Goal: Communication & Community: Connect with others

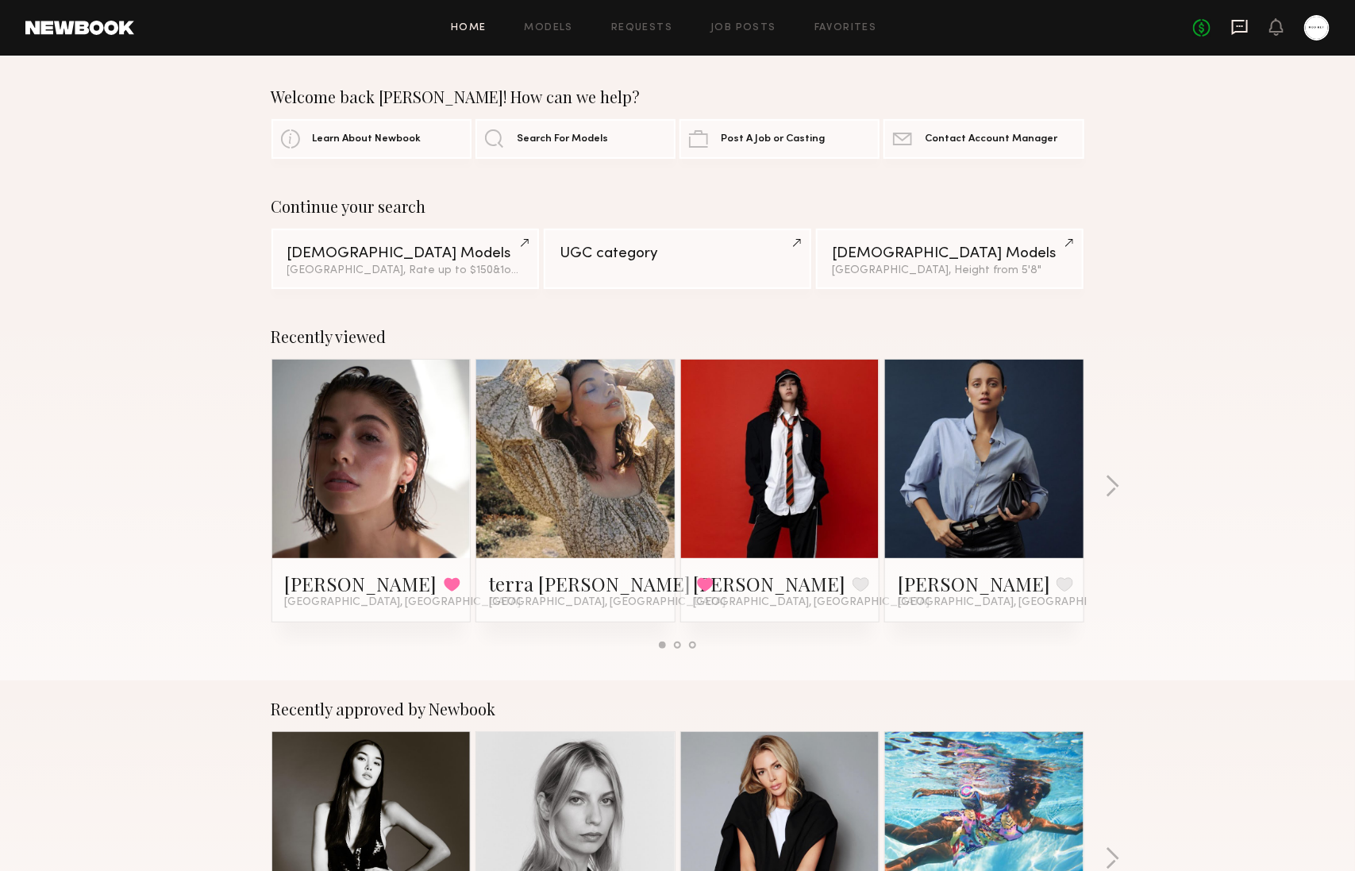
click at [1242, 25] on icon at bounding box center [1240, 26] width 6 height 2
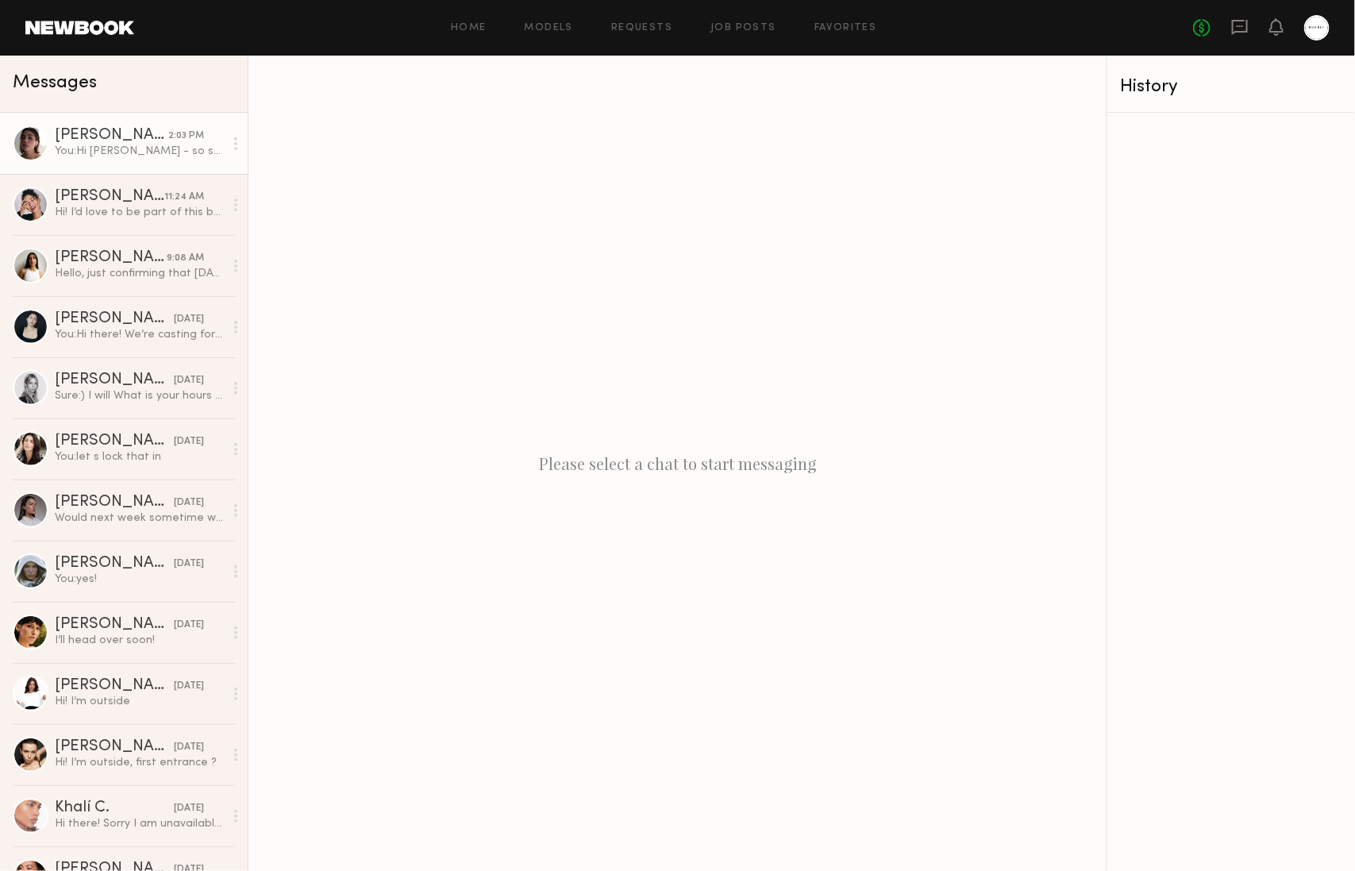
click at [146, 129] on div "[PERSON_NAME]" at bounding box center [112, 136] width 114 height 16
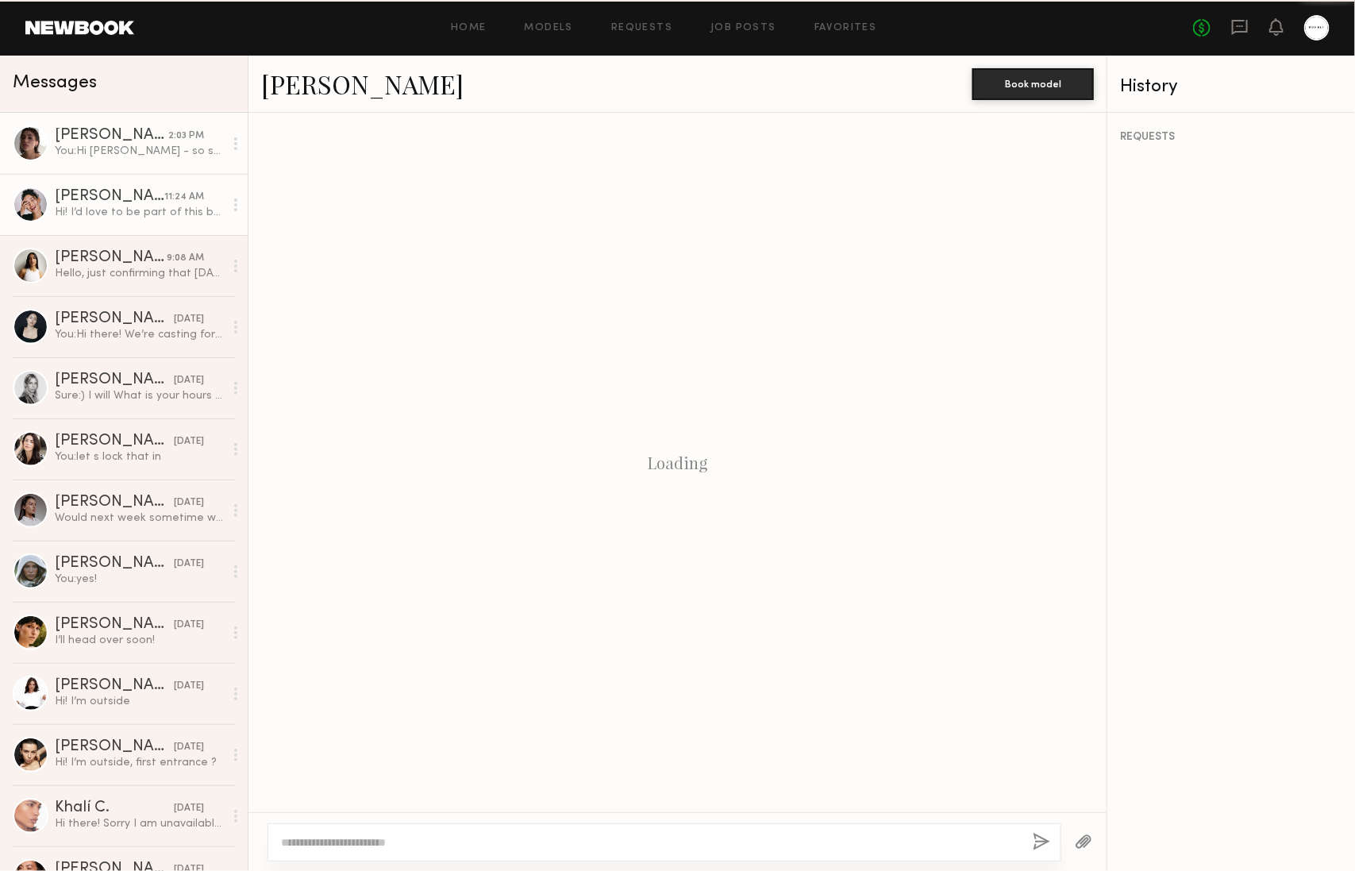
scroll to position [876, 0]
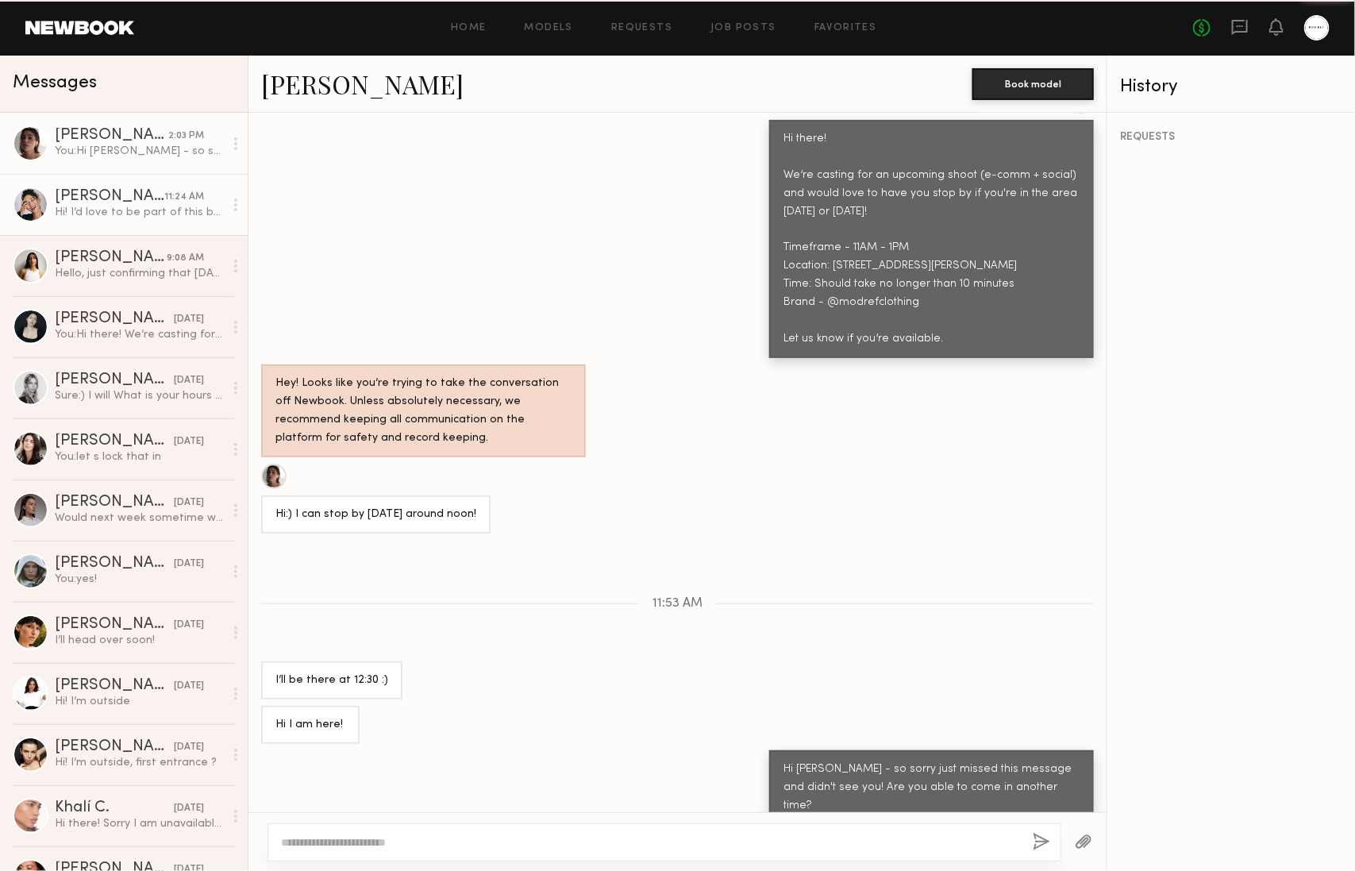
click at [141, 182] on link "[PERSON_NAME] 11:24 AM Hi! I’d love to be part of this but the location is quit…" at bounding box center [124, 204] width 248 height 61
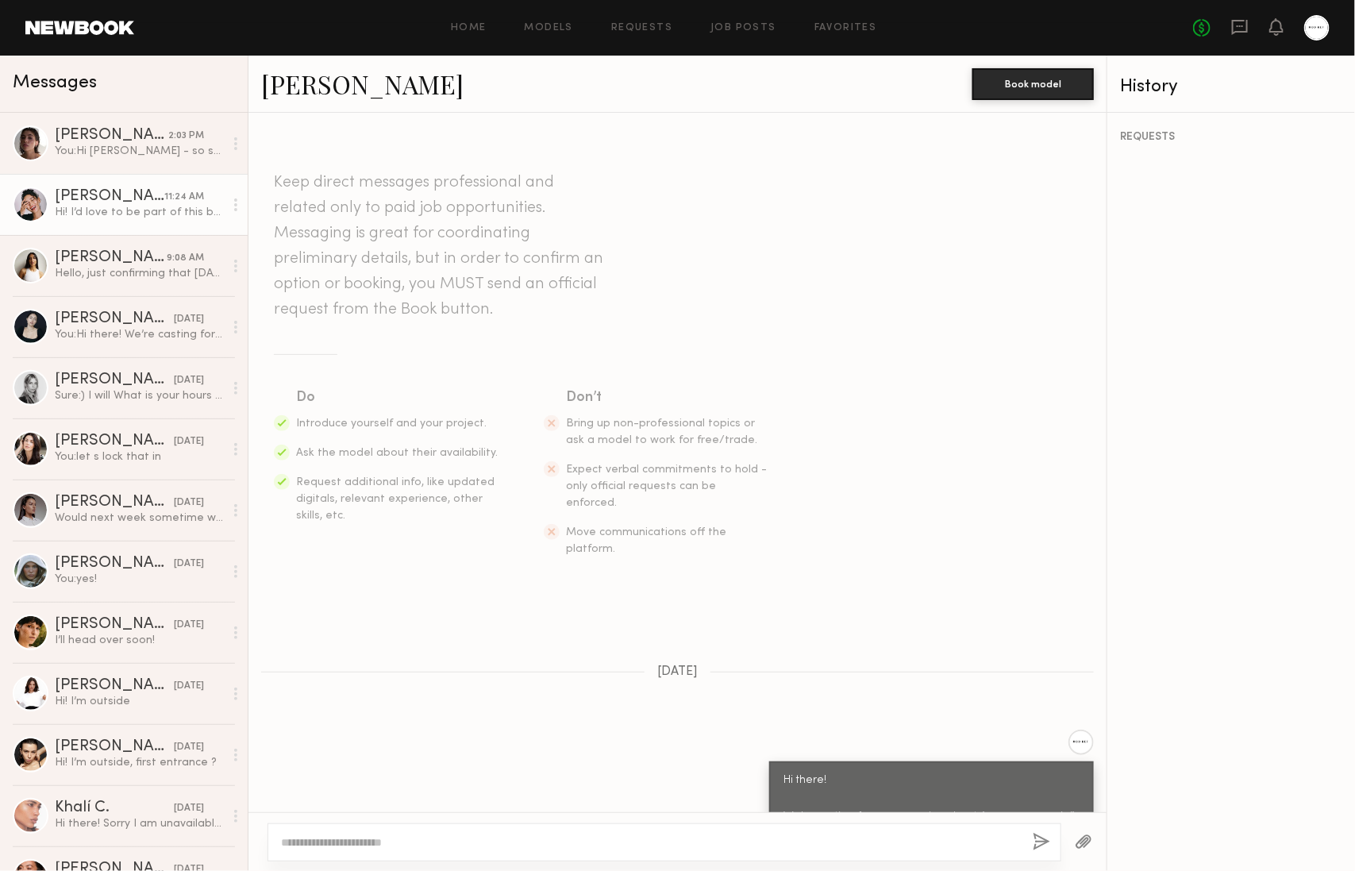
scroll to position [468, 0]
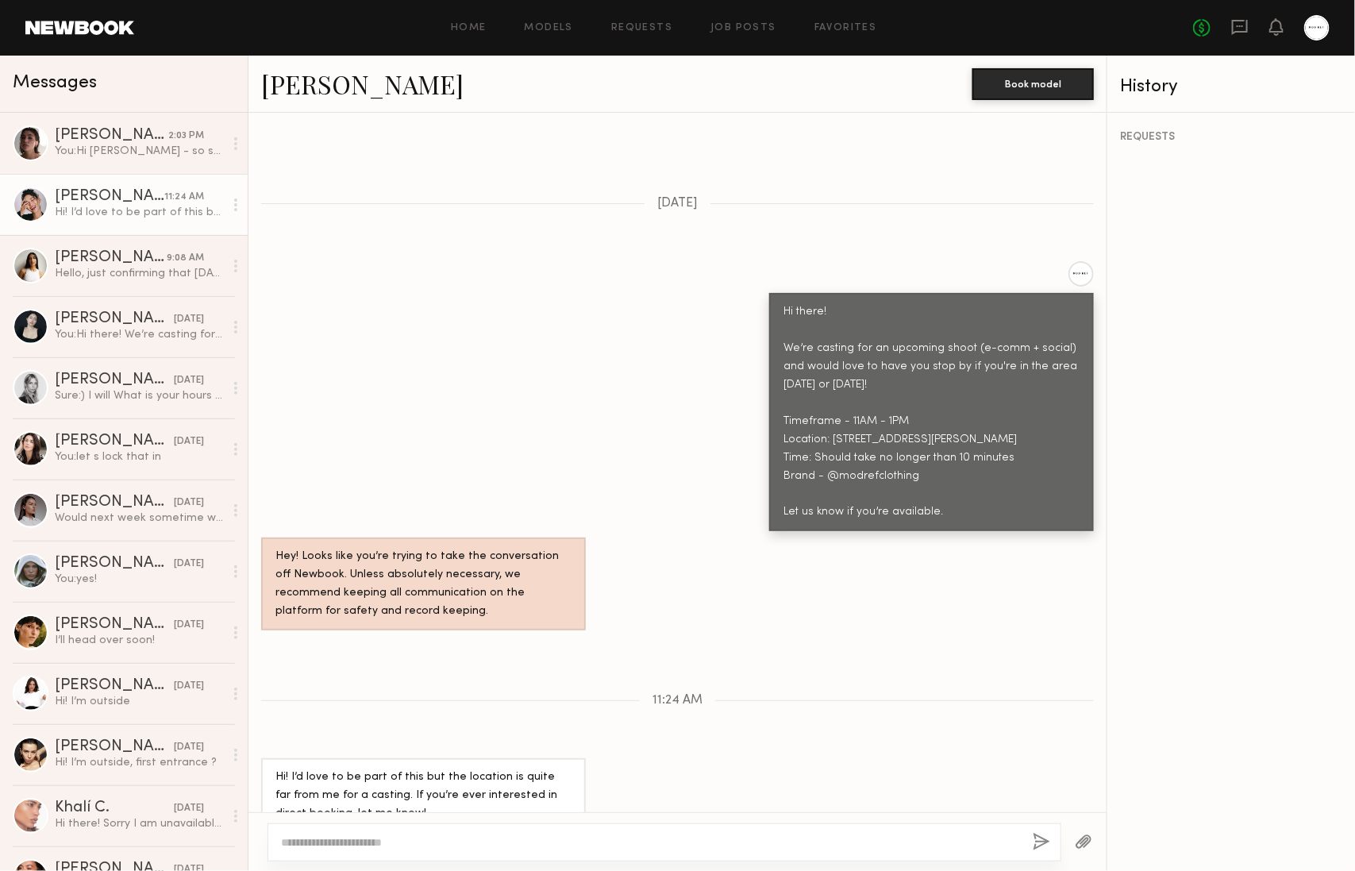
click at [333, 81] on link "[PERSON_NAME]" at bounding box center [362, 84] width 202 height 34
click at [170, 240] on link "[PERSON_NAME] 9:08 AM Hello, just confirming that [DATE] at 11 am still works? …" at bounding box center [124, 265] width 248 height 61
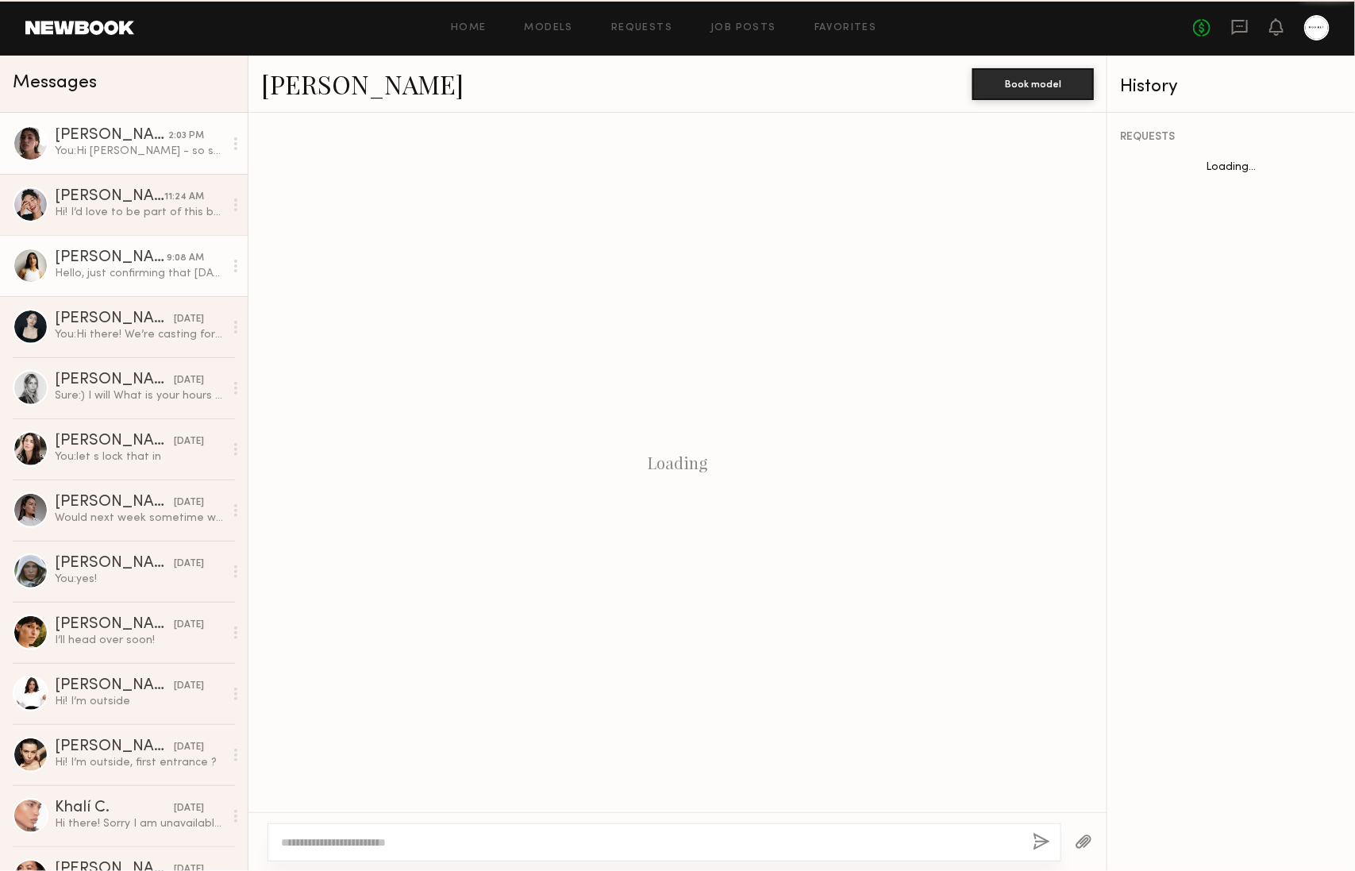
click at [151, 153] on div "You: Hi [PERSON_NAME] - so sorry just missed this message and didn't see you! A…" at bounding box center [139, 151] width 169 height 15
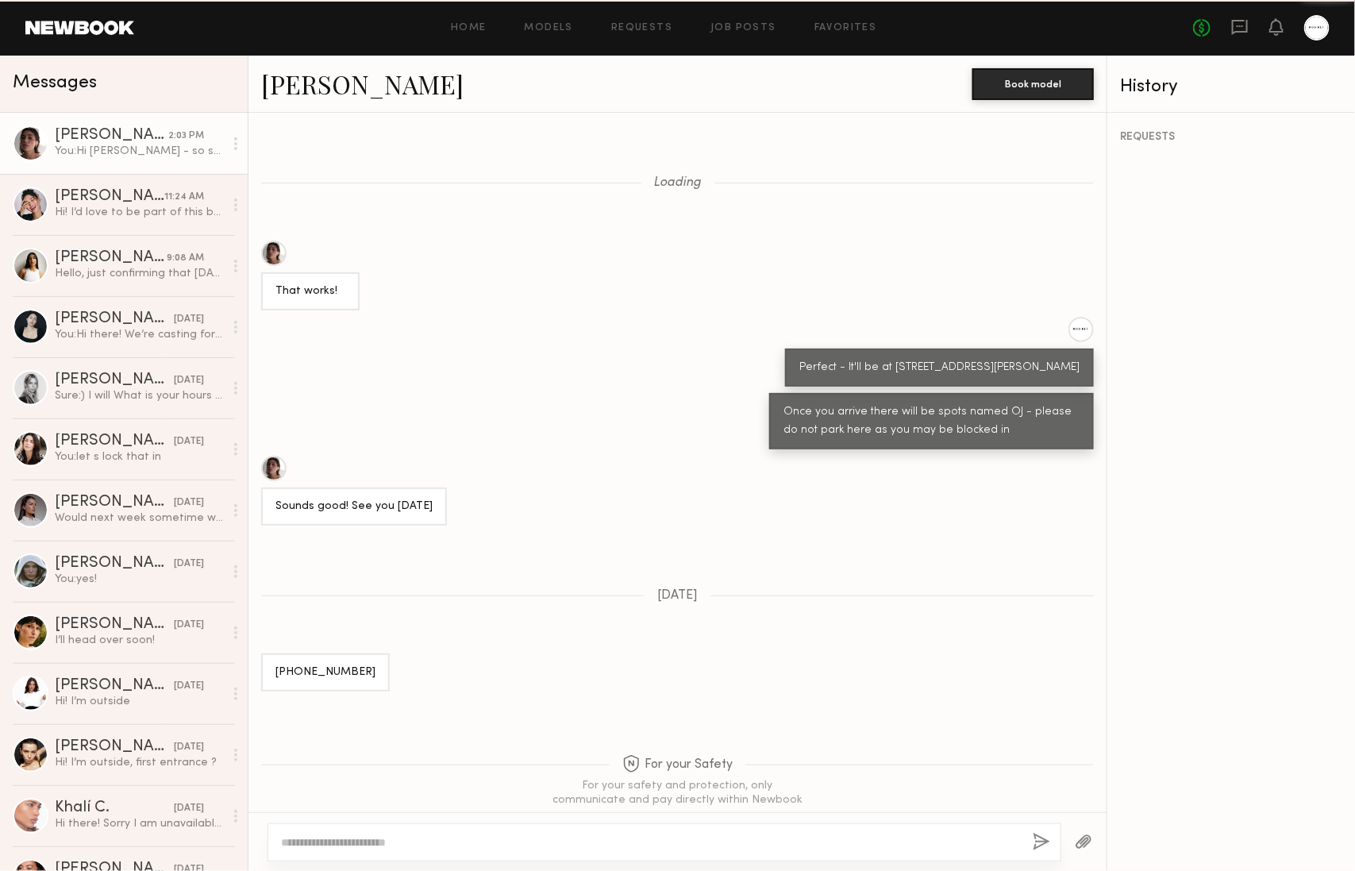
scroll to position [876, 0]
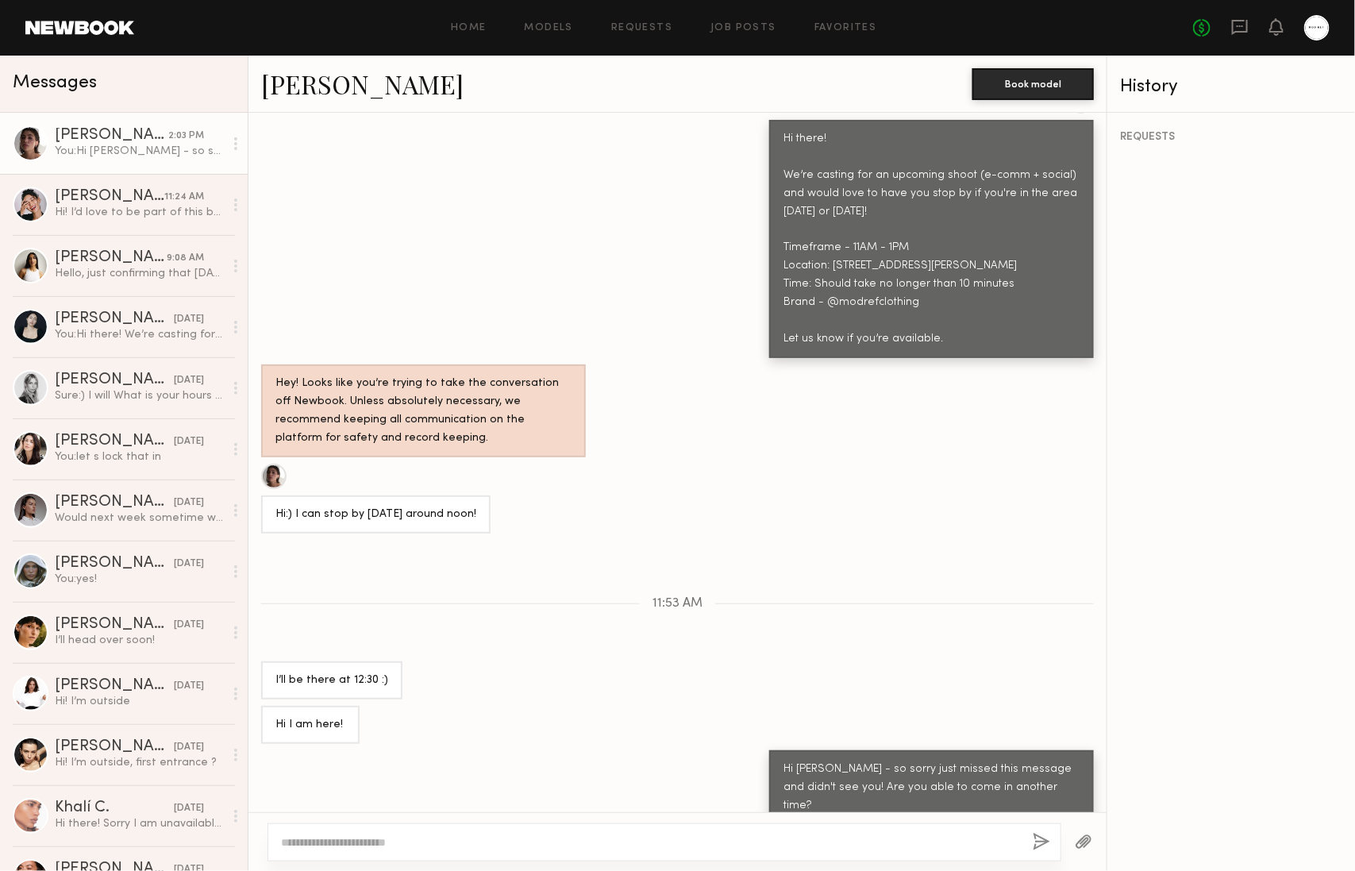
click at [153, 147] on div "You: Hi [PERSON_NAME] - so sorry just missed this message and didn't see you! A…" at bounding box center [139, 151] width 169 height 15
click at [149, 183] on link "[PERSON_NAME] 11:24 AM Hi! I’d love to be part of this but the location is quit…" at bounding box center [124, 204] width 248 height 61
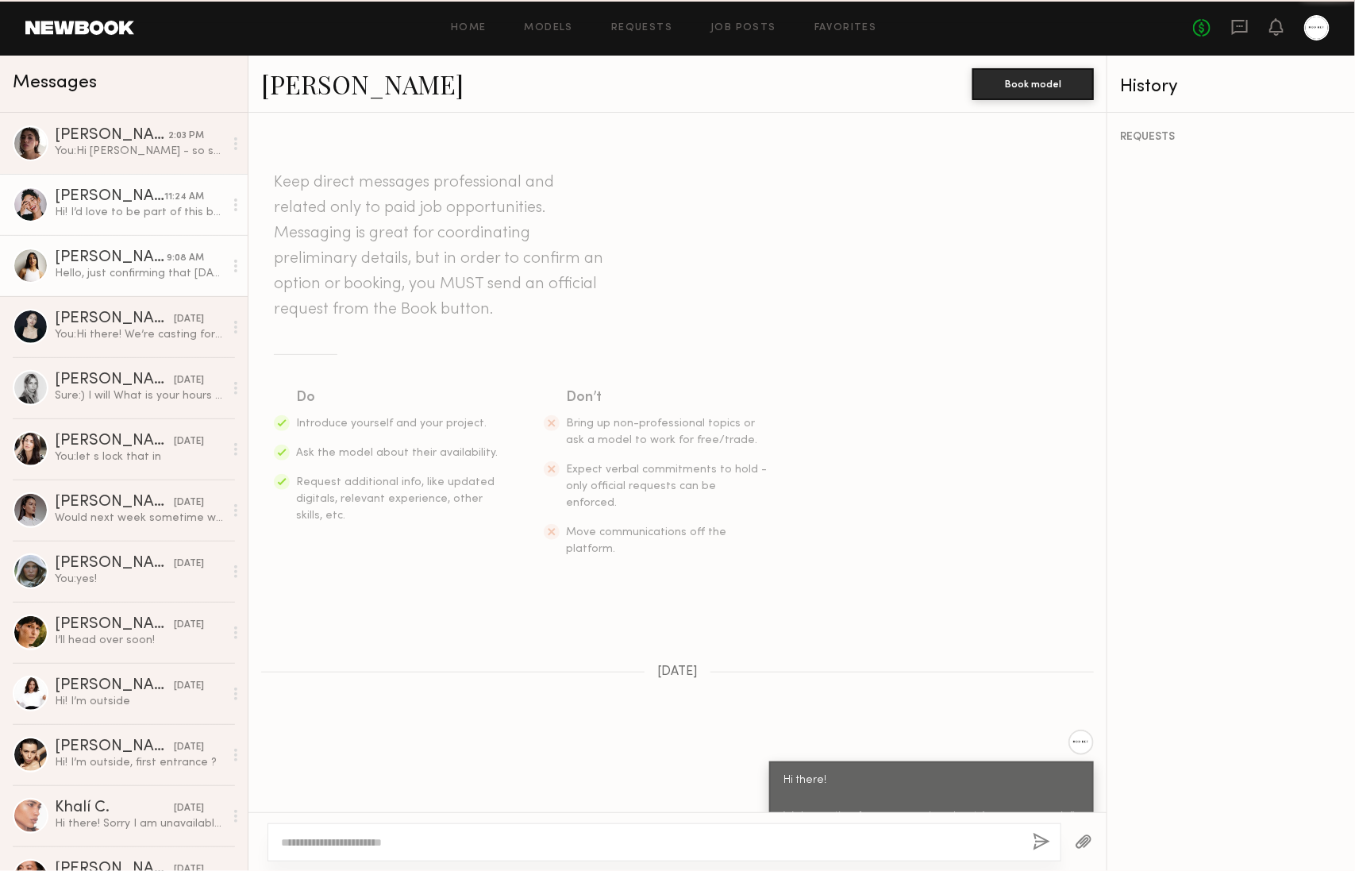
scroll to position [468, 0]
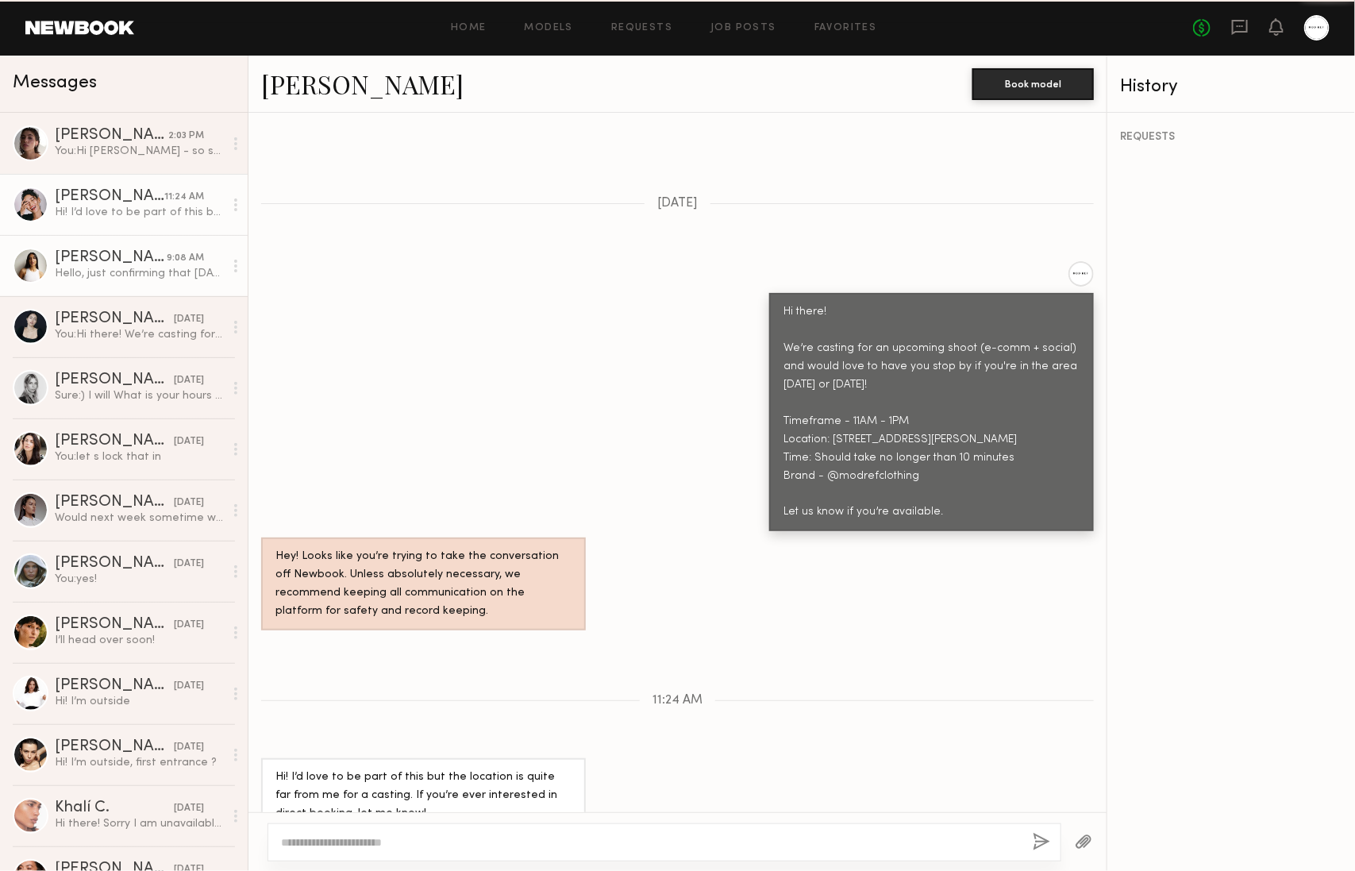
click at [144, 245] on link "[PERSON_NAME] 9:08 AM Hello, just confirming that [DATE] at 11 am still works? …" at bounding box center [124, 265] width 248 height 61
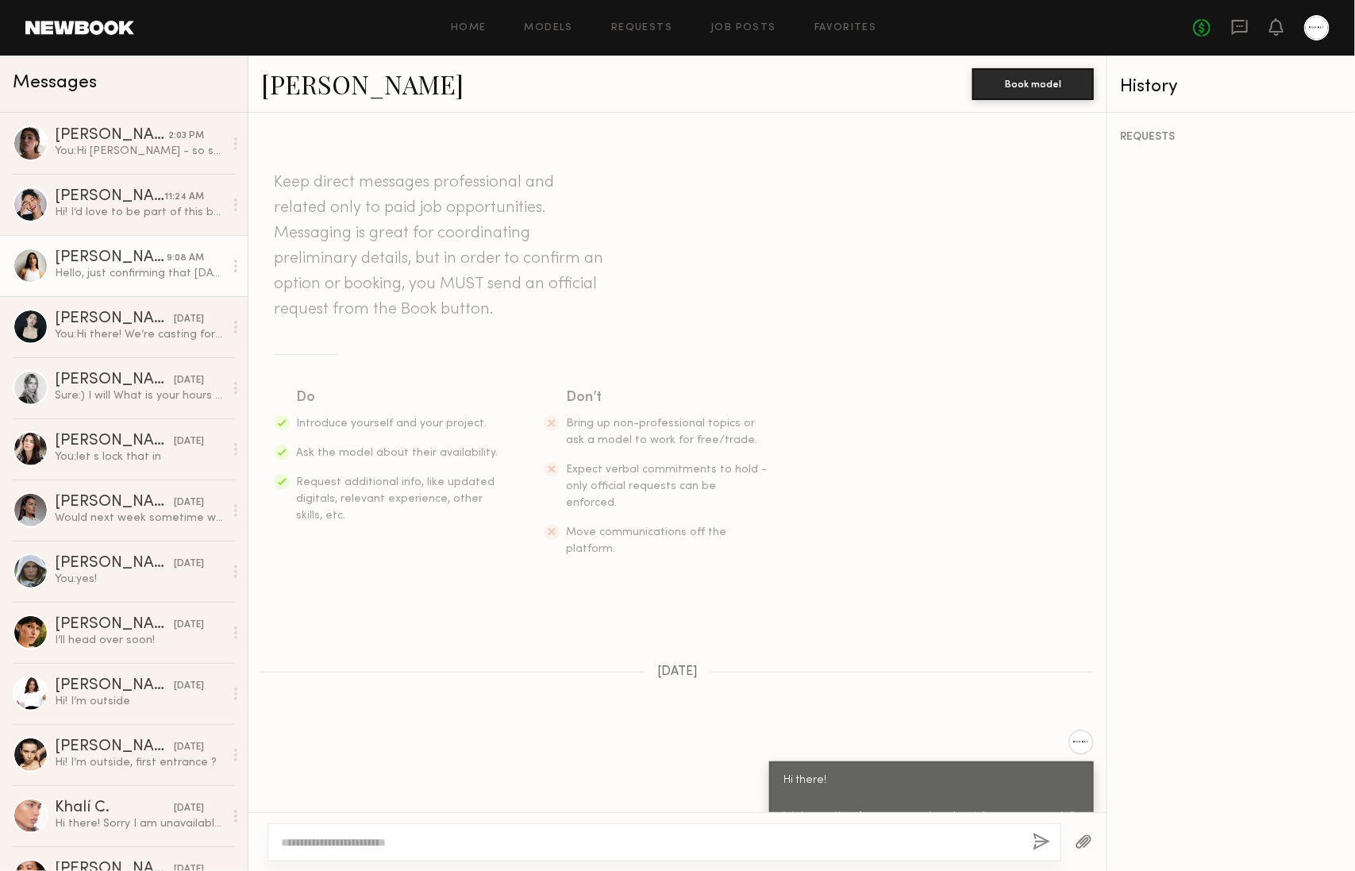
scroll to position [545, 0]
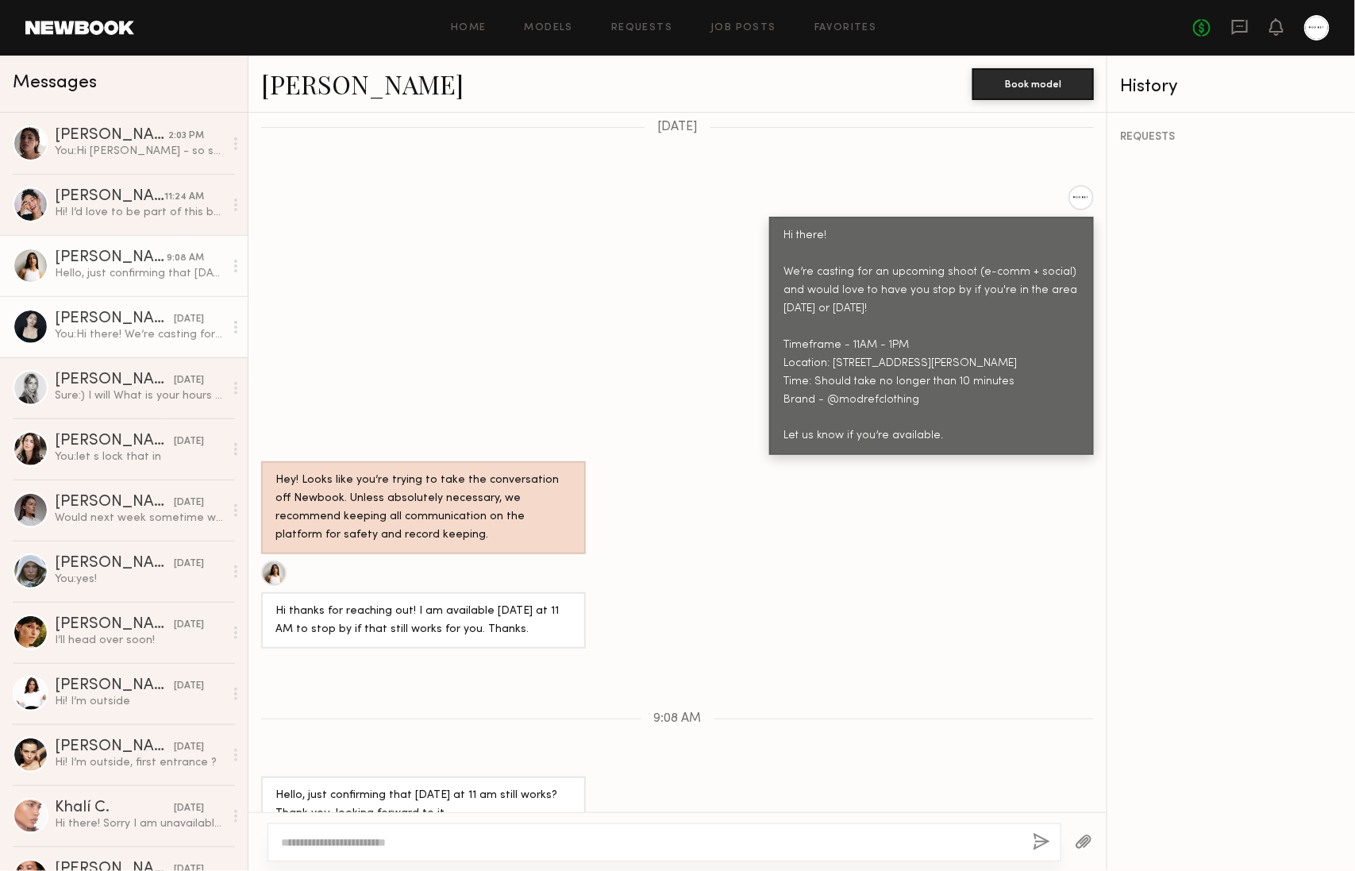
click at [144, 302] on link "[PERSON_NAME] [DATE] You: Hi there! We’re casting for an upcoming shoot (e-comm…" at bounding box center [124, 326] width 248 height 61
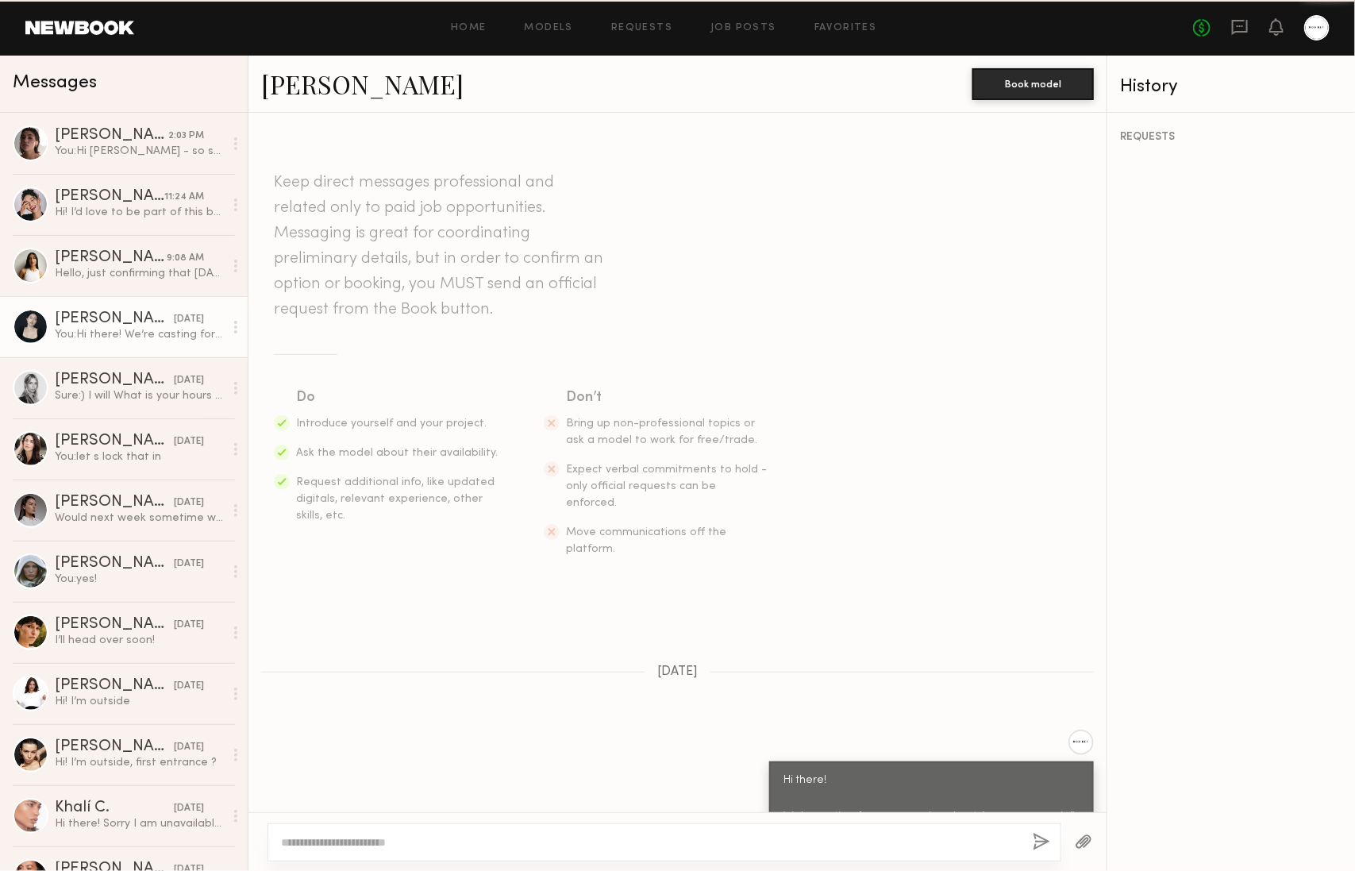
scroll to position [268, 0]
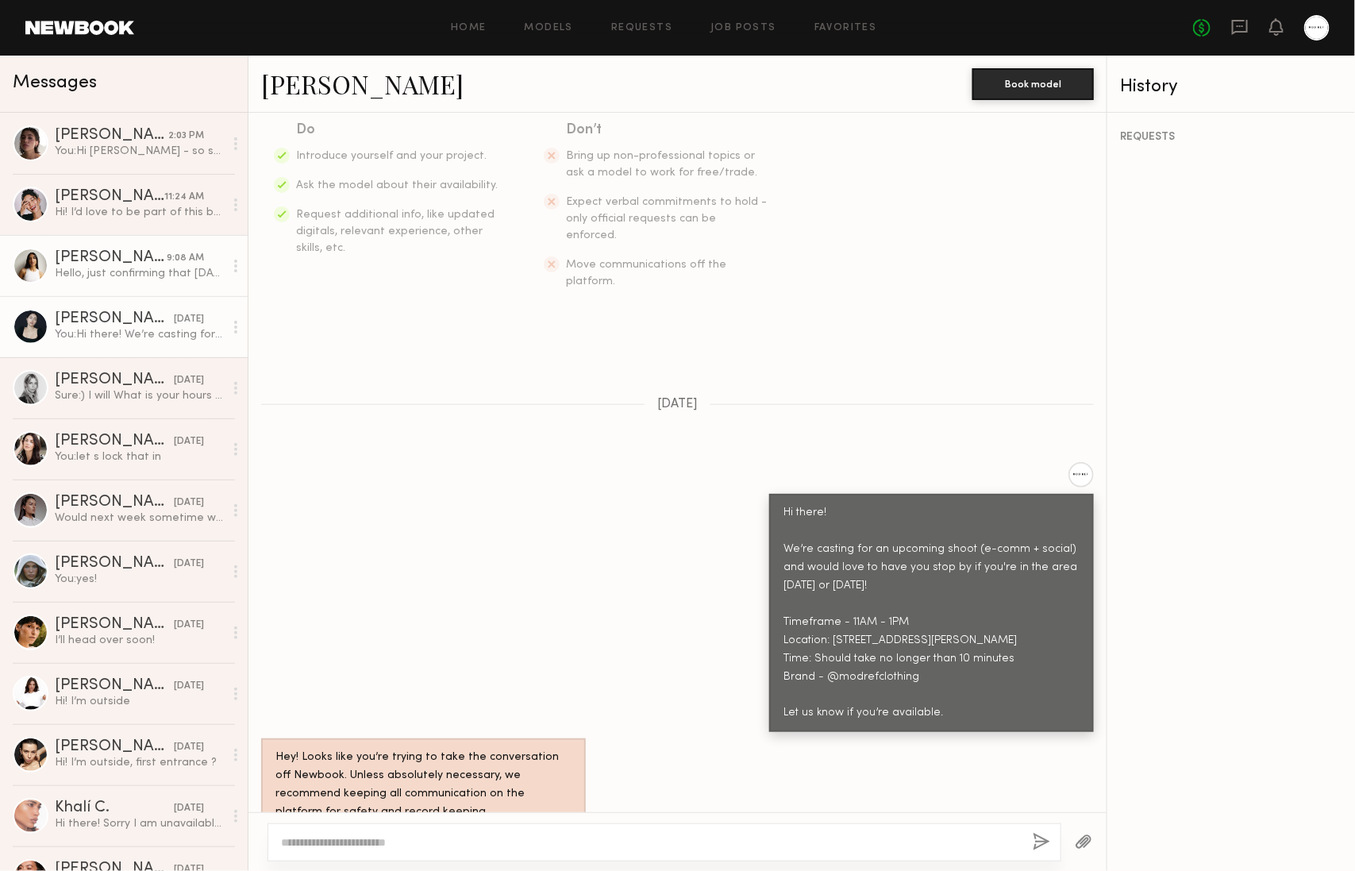
click at [146, 279] on div "Hello, just confirming that [DATE] at 11 am still works? Thank you, looking for…" at bounding box center [139, 273] width 169 height 15
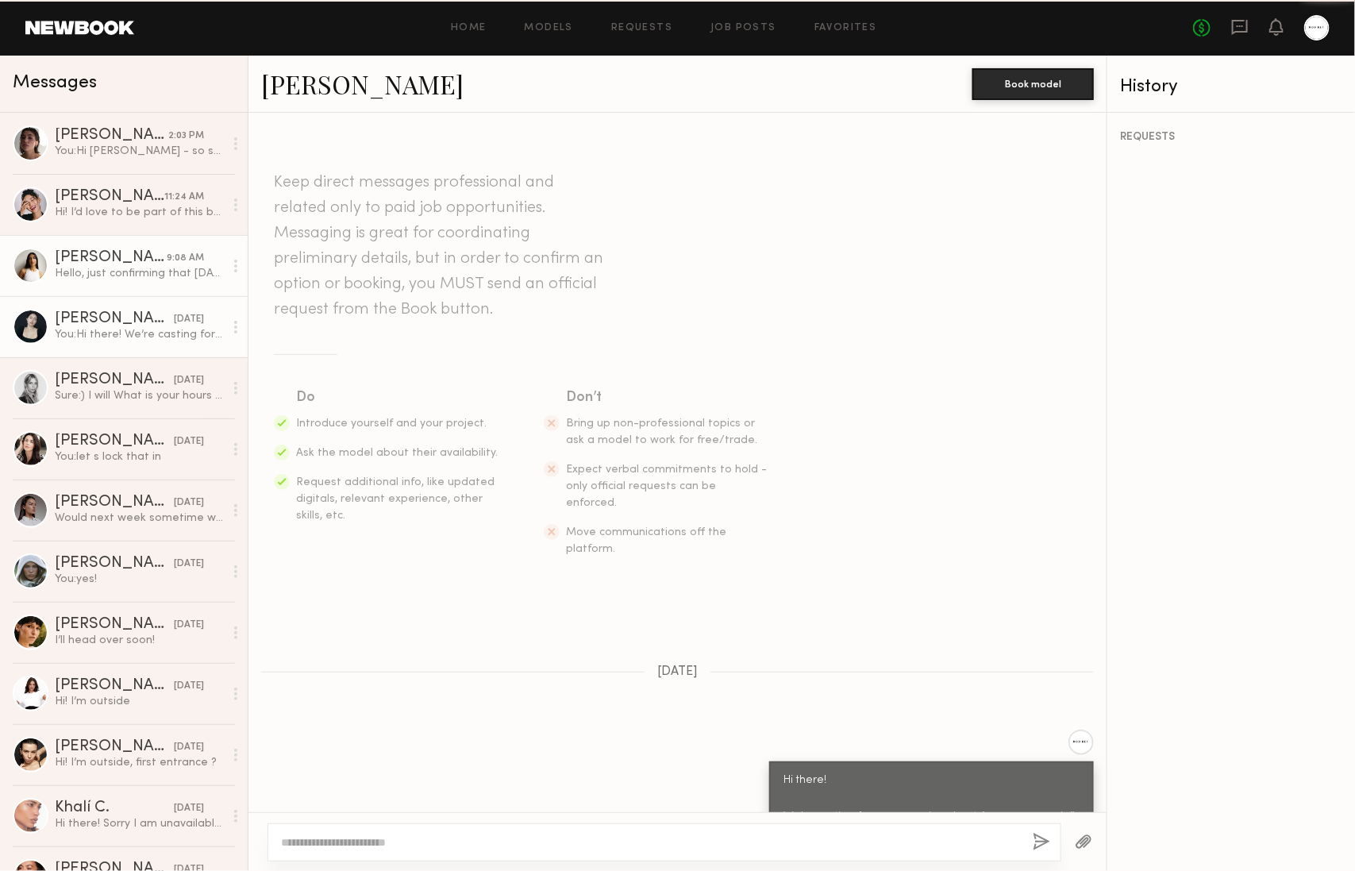
scroll to position [545, 0]
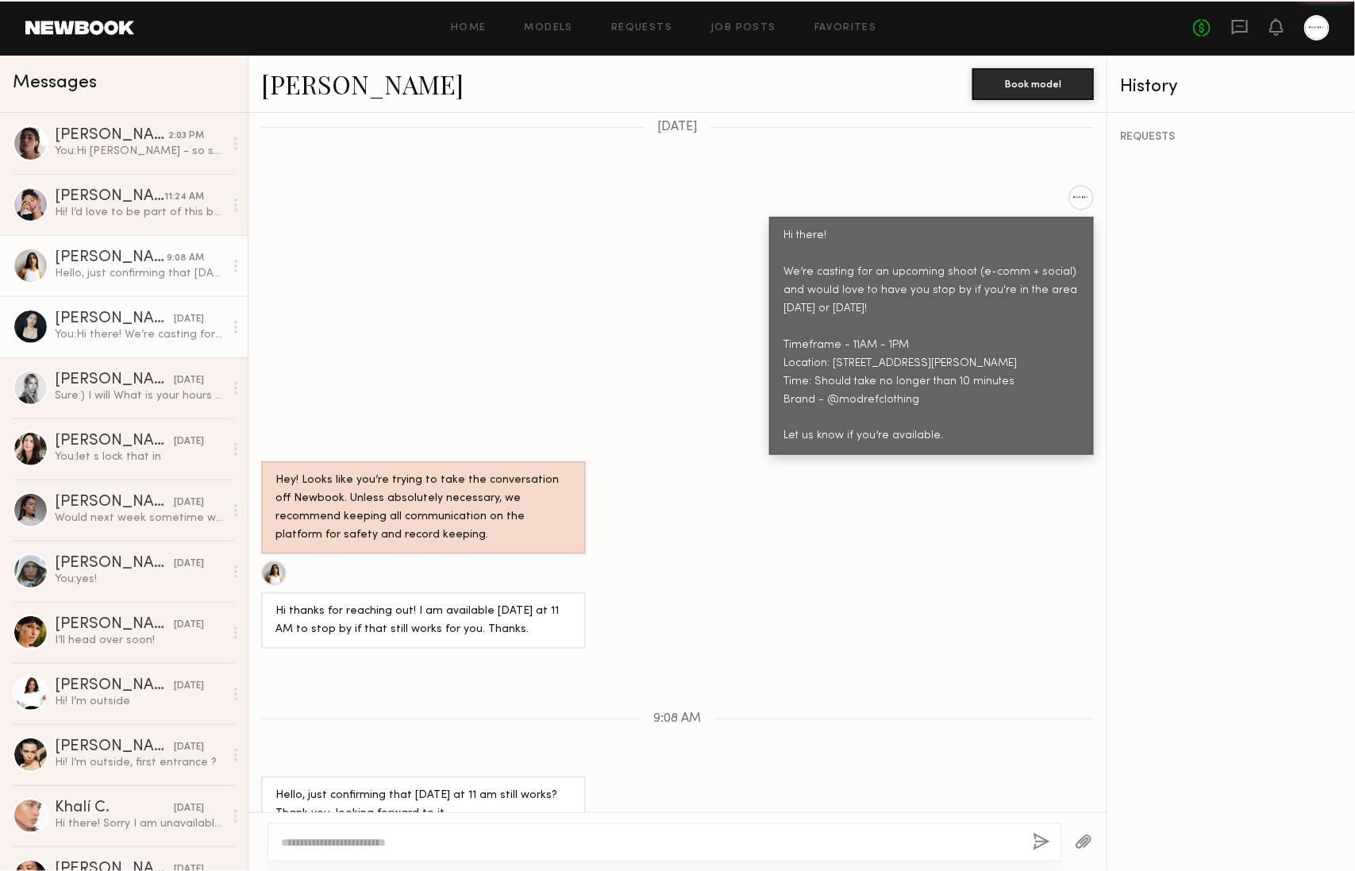
click at [142, 306] on link "[PERSON_NAME] [DATE] You: Hi there! We’re casting for an upcoming shoot (e-comm…" at bounding box center [124, 326] width 248 height 61
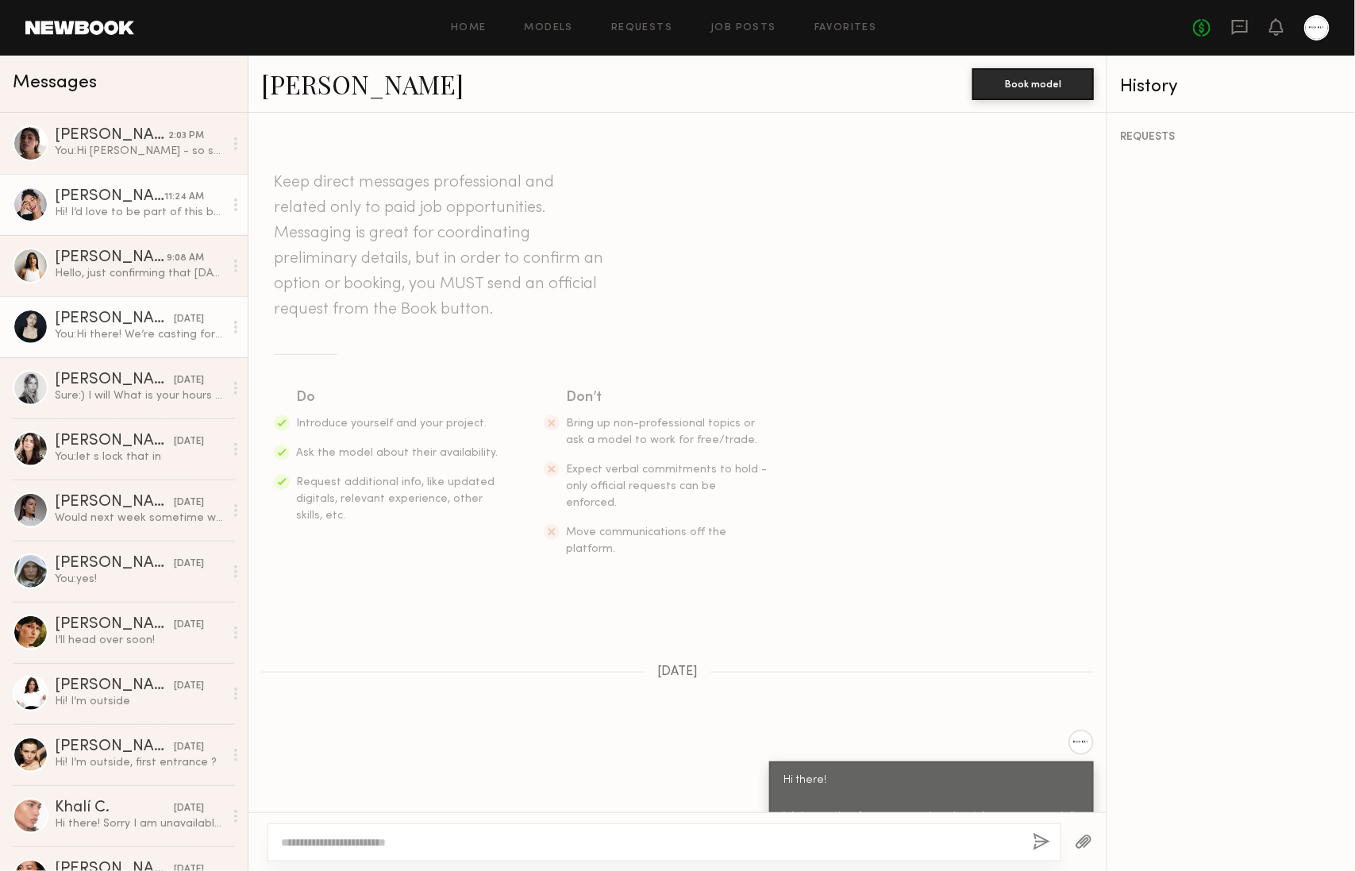
scroll to position [268, 0]
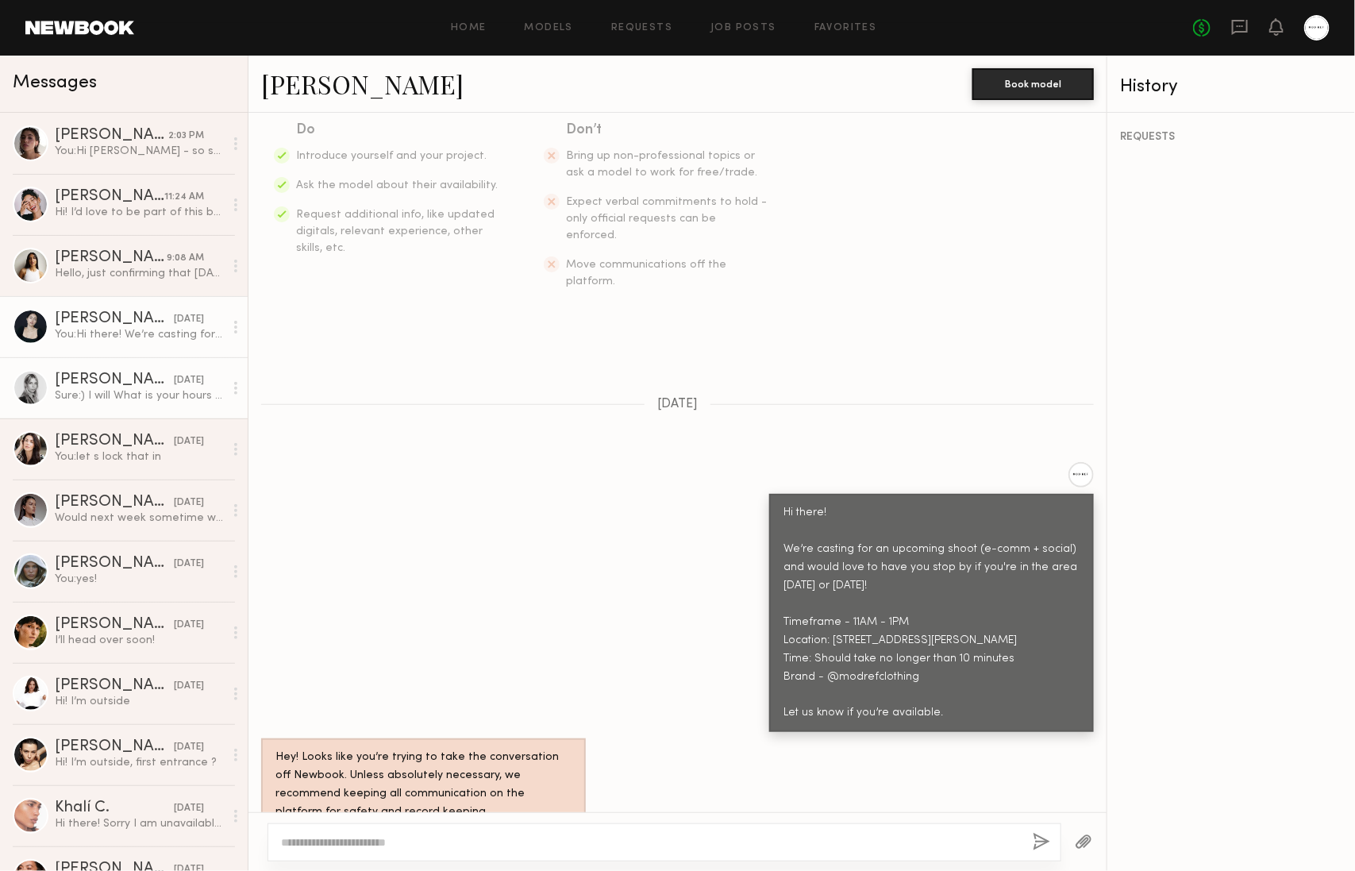
click at [144, 389] on div "Sure:) I will What is your hours for [DATE] when I can stop by:)?" at bounding box center [139, 395] width 169 height 15
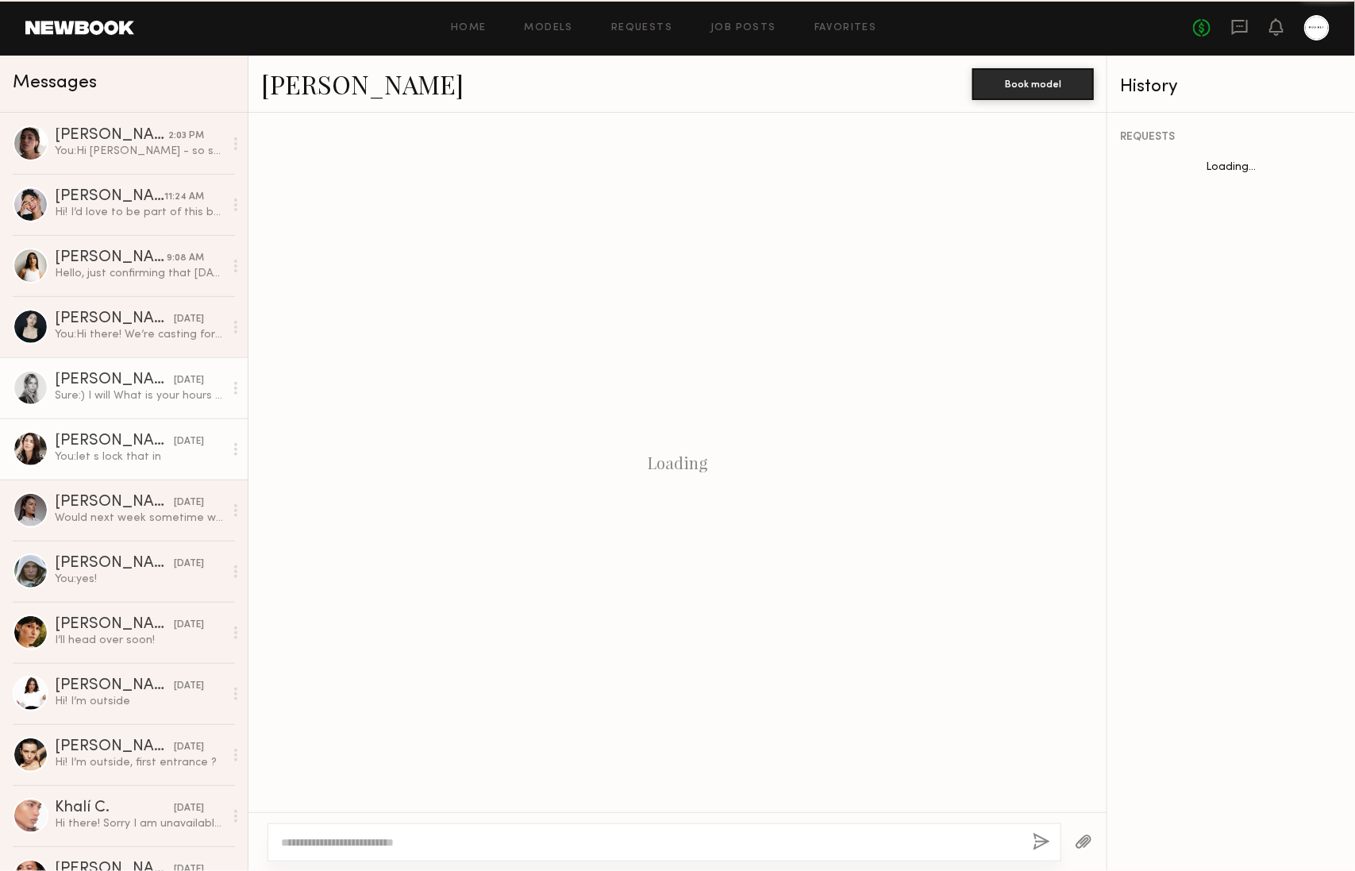
scroll to position [687, 0]
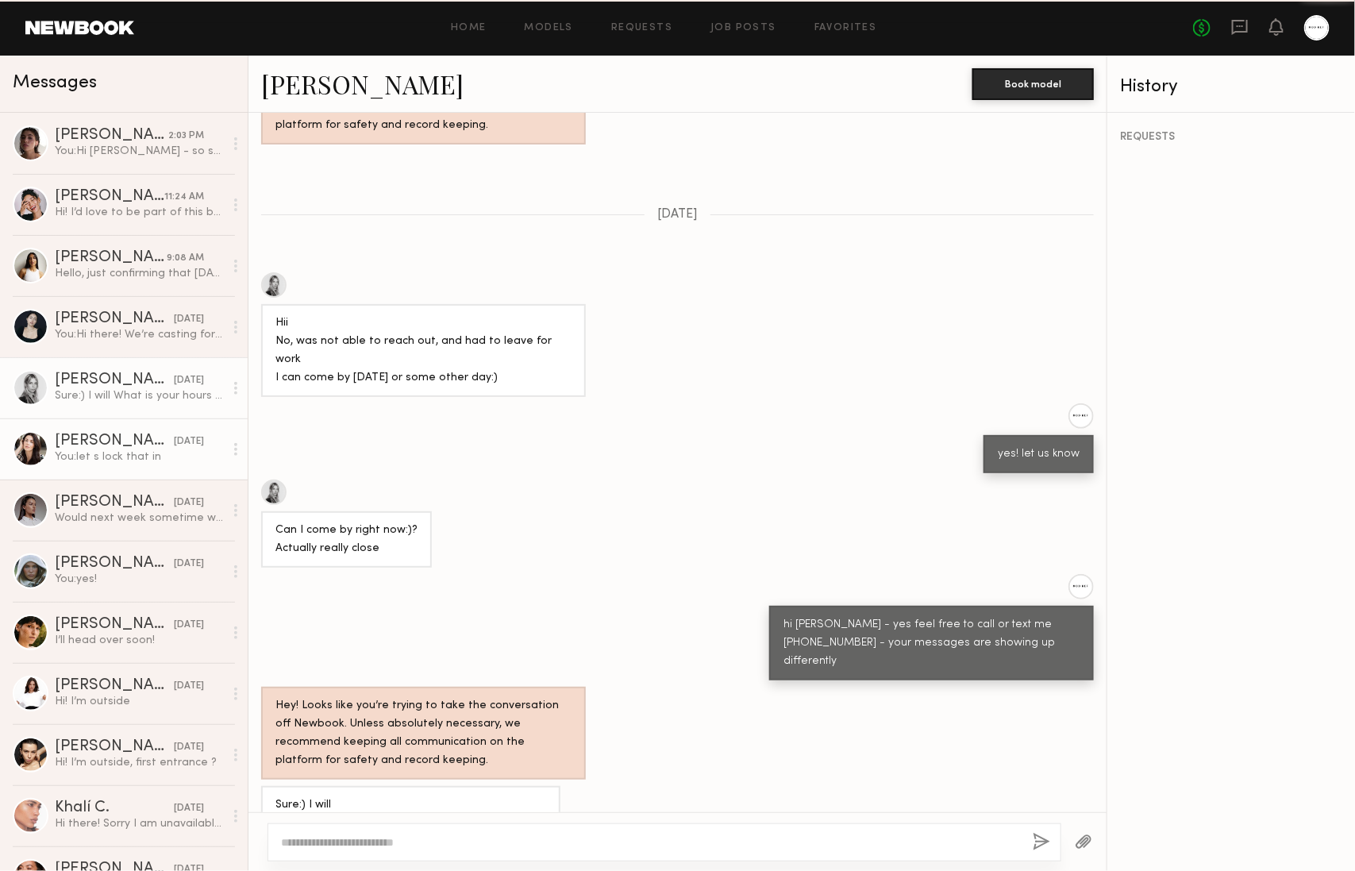
click at [191, 444] on div "[DATE]" at bounding box center [189, 441] width 30 height 15
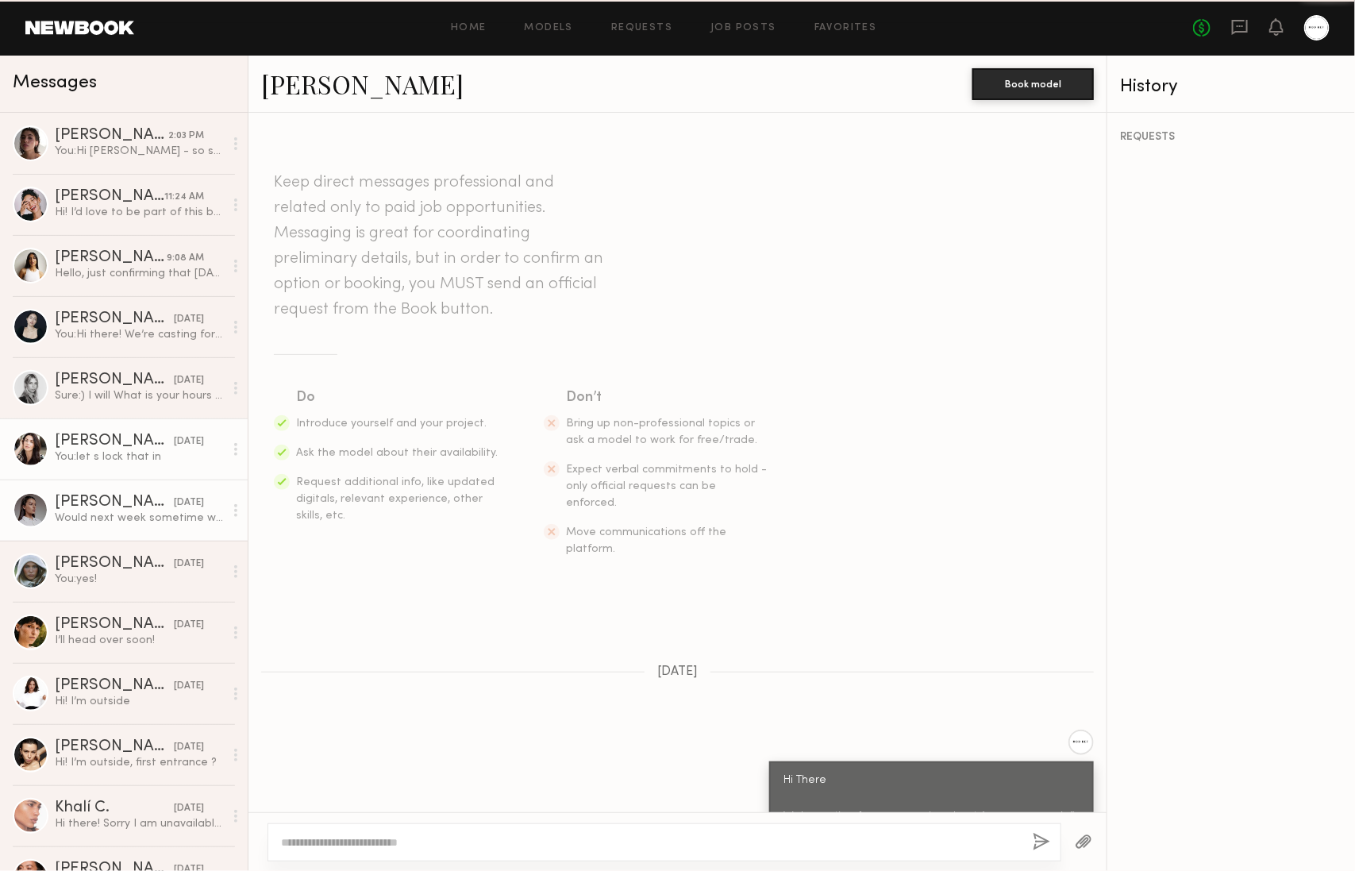
scroll to position [992, 0]
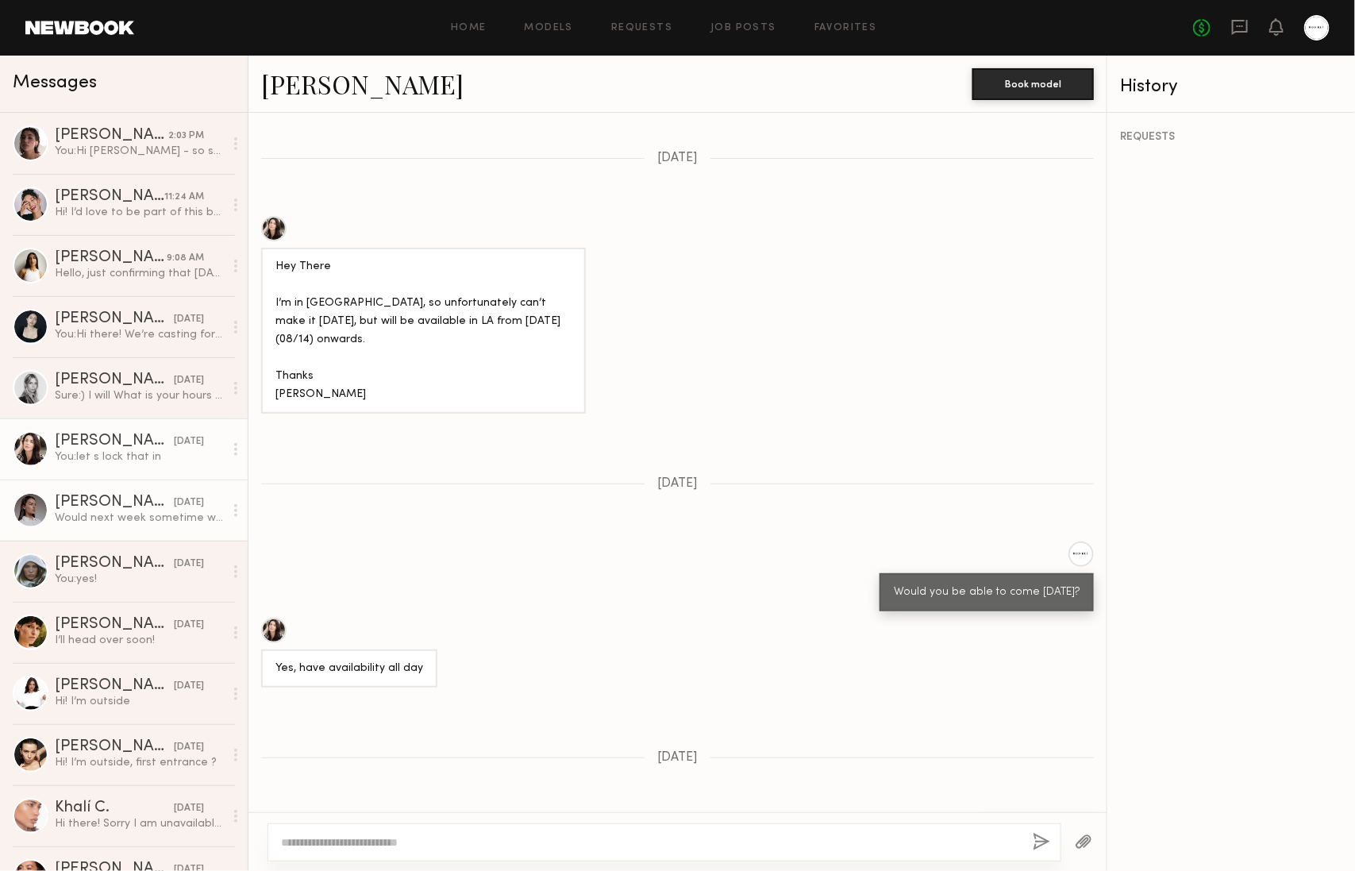
click at [183, 483] on link "[PERSON_NAME] [DATE] Would next week sometime work for you?" at bounding box center [124, 510] width 248 height 61
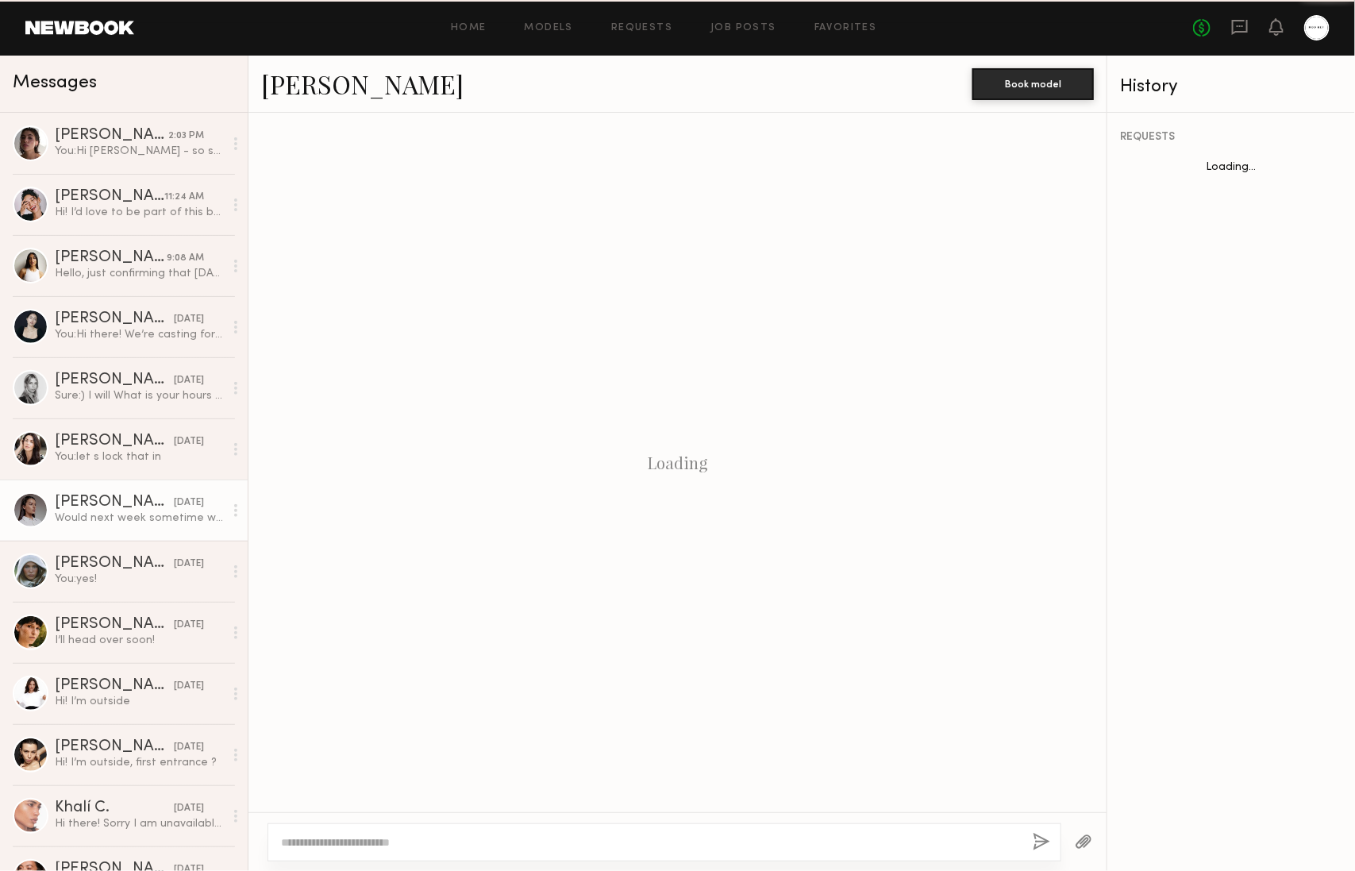
scroll to position [892, 0]
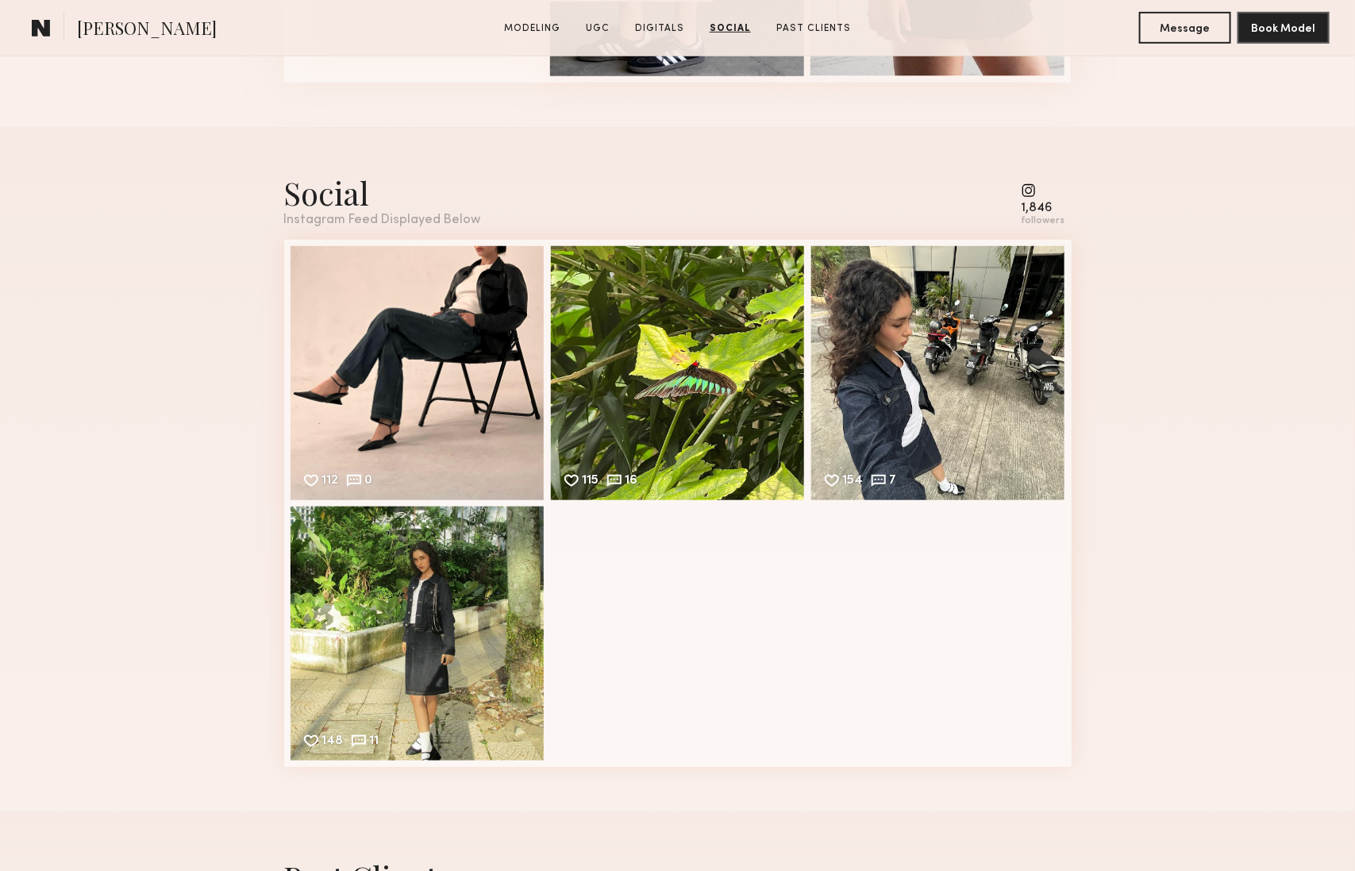
scroll to position [3146, 0]
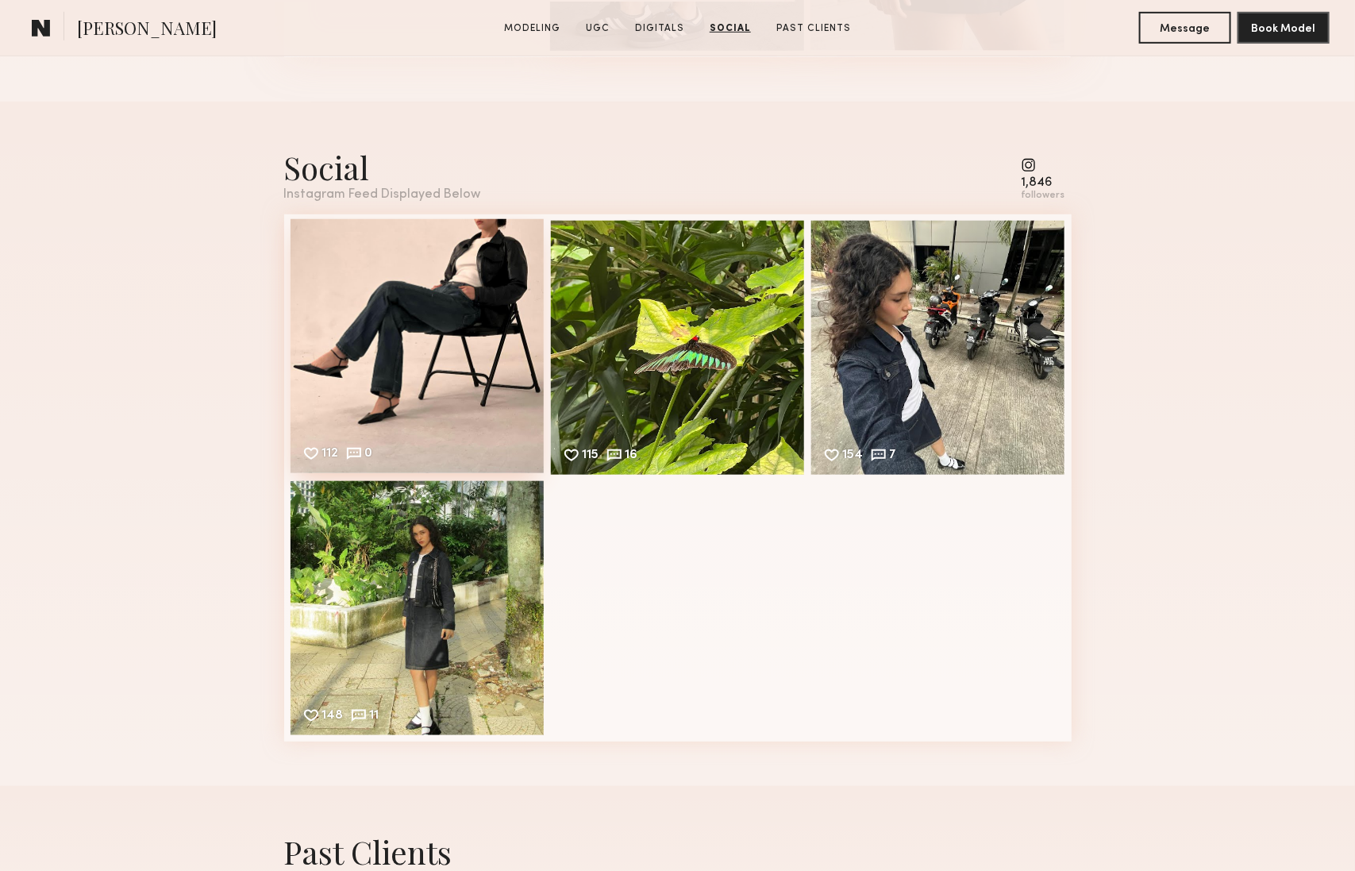
click at [469, 384] on div "112 0 Likes & comments displayed to show model’s engagement" at bounding box center [418, 346] width 254 height 254
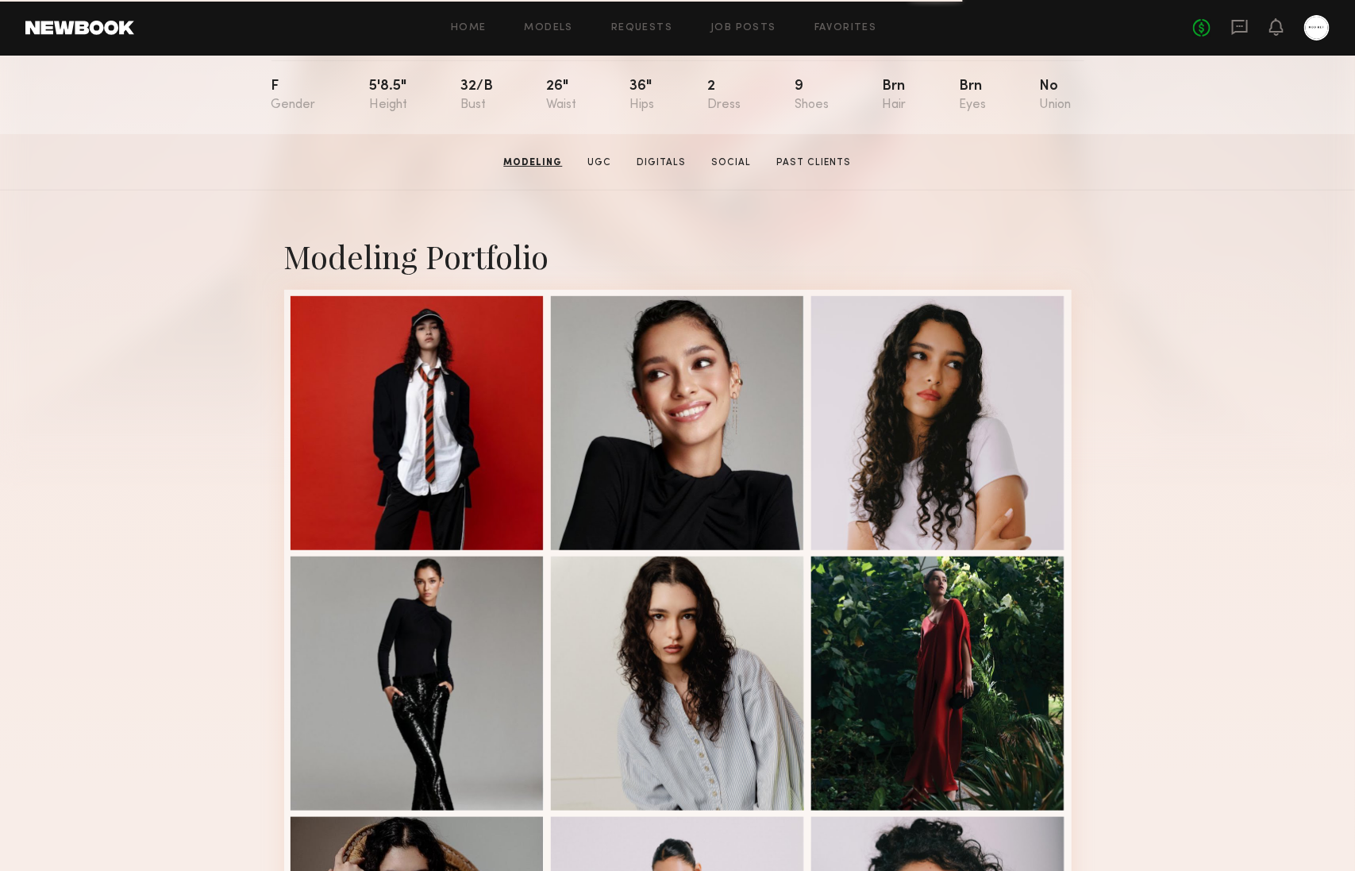
scroll to position [0, 0]
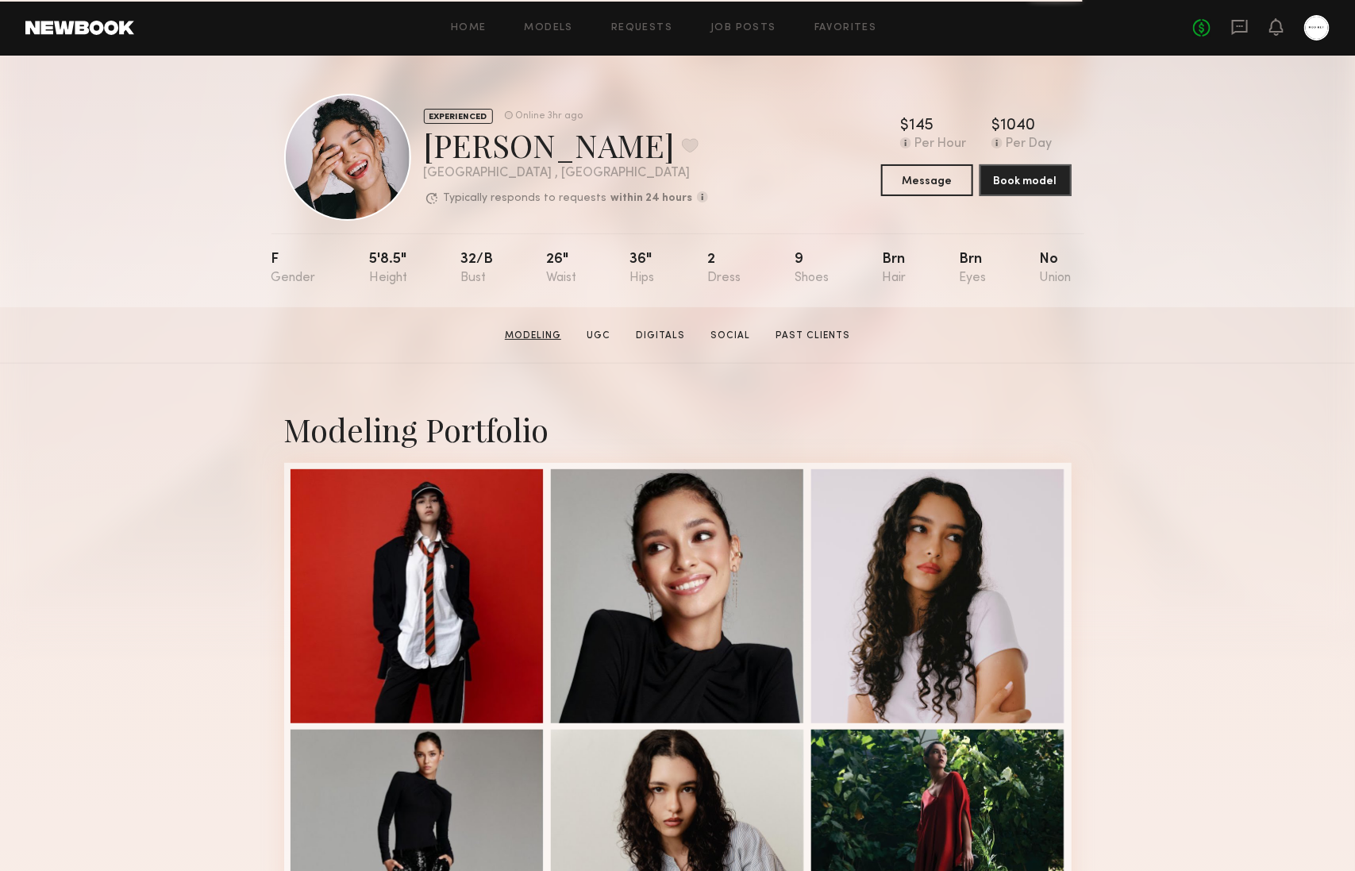
click at [541, 333] on link "Modeling" at bounding box center [533, 336] width 69 height 14
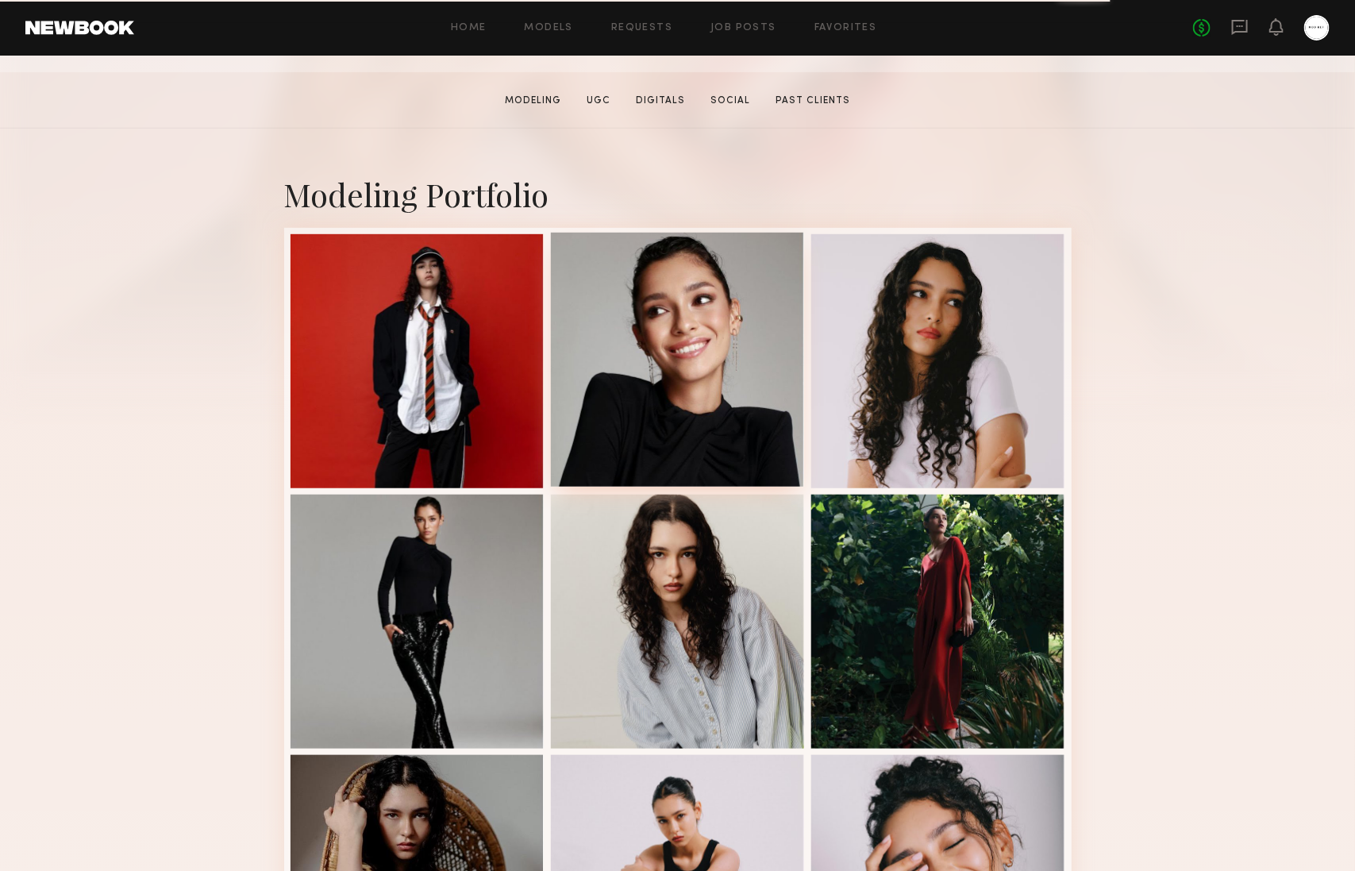
scroll to position [267, 0]
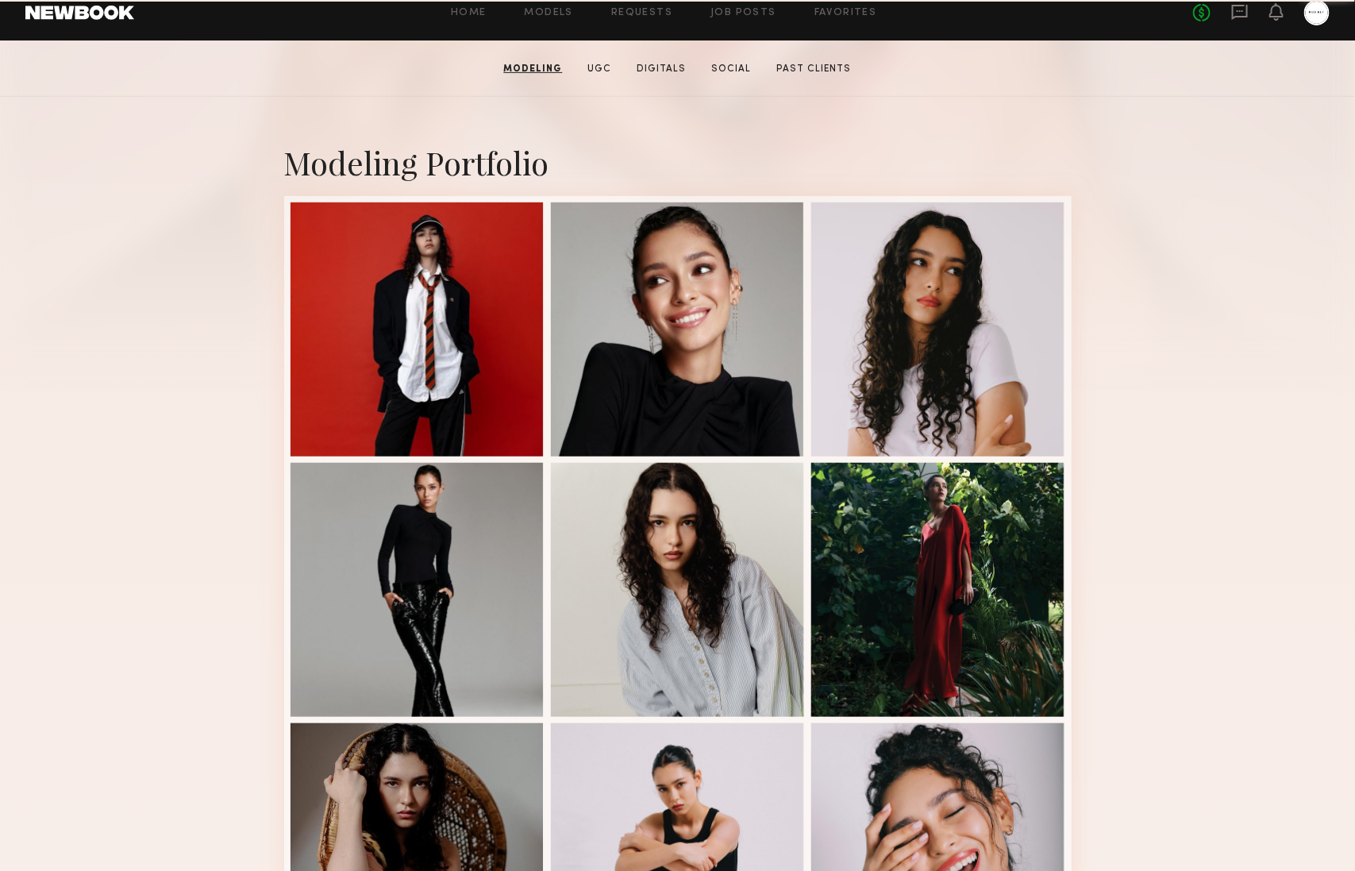
click at [609, 75] on section "Anisa N. Modeling UGC Digitals Social Past Clients Message Book Model" at bounding box center [677, 68] width 1355 height 56
click at [608, 67] on link "UGC" at bounding box center [600, 69] width 37 height 14
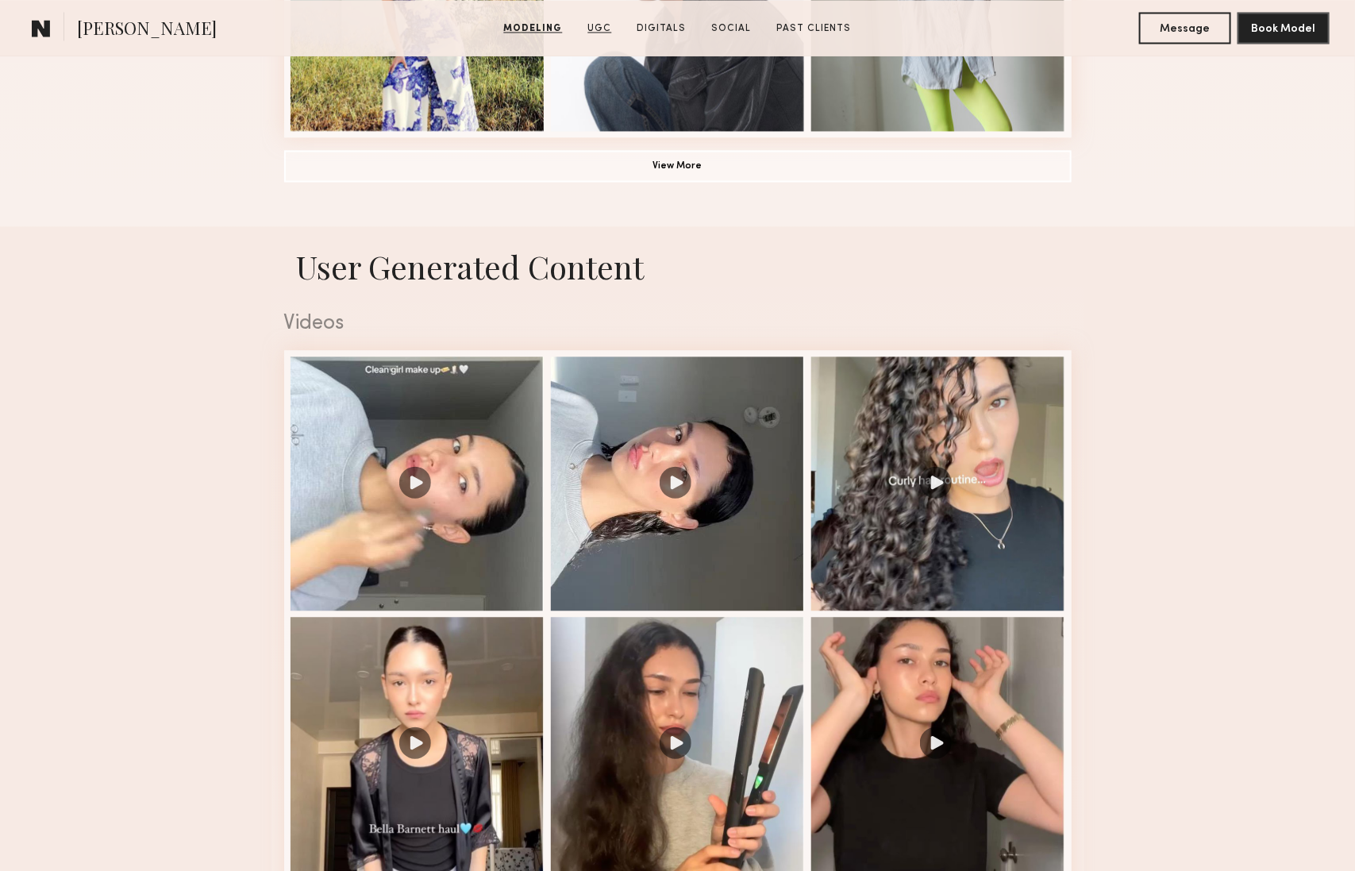
scroll to position [1503, 0]
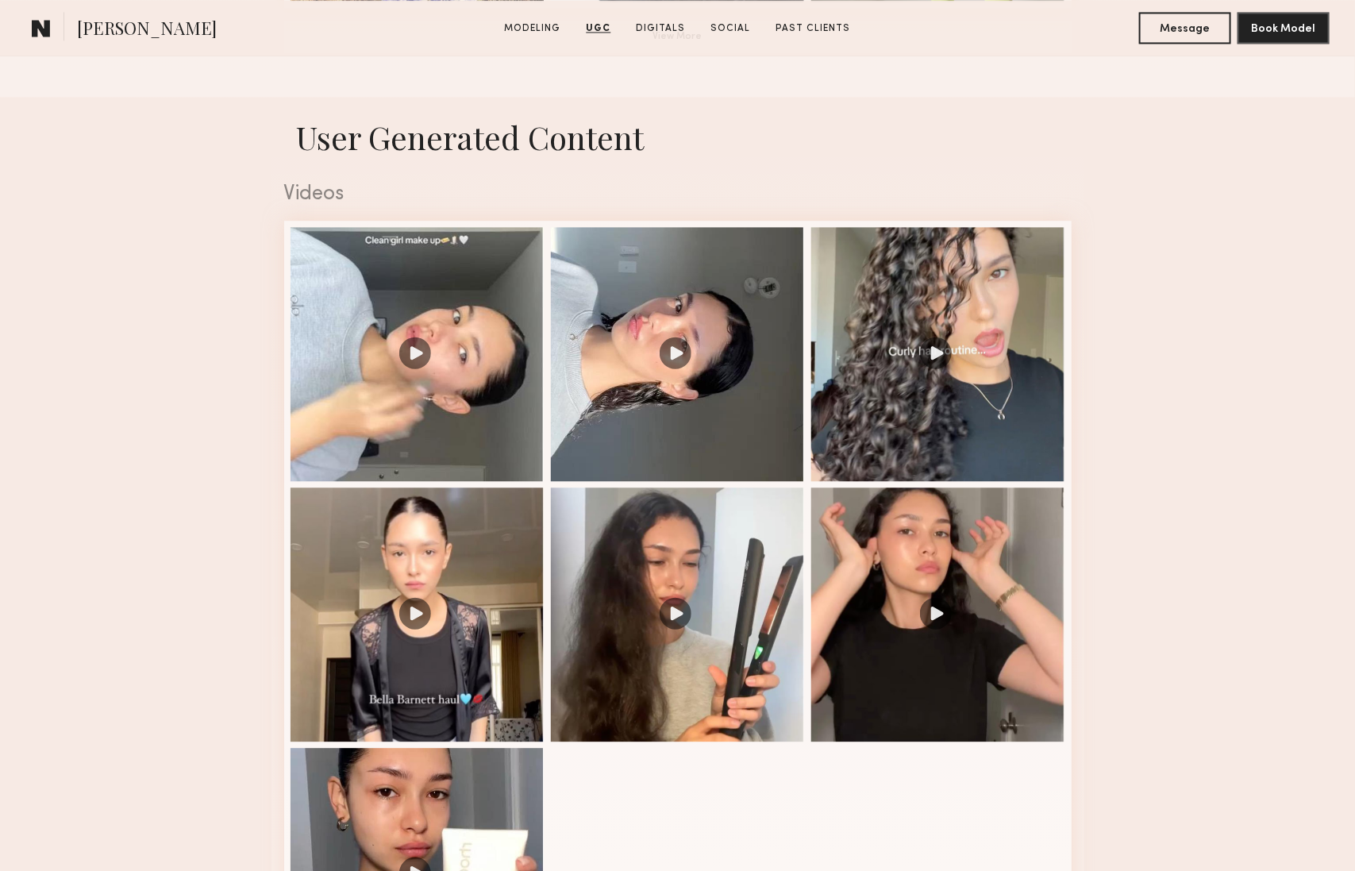
click at [655, 37] on section "Anisa N. Modeling UGC Digitals Social Past Clients Message Book Model" at bounding box center [677, 28] width 1355 height 56
click at [657, 31] on link "Digitals" at bounding box center [661, 28] width 62 height 14
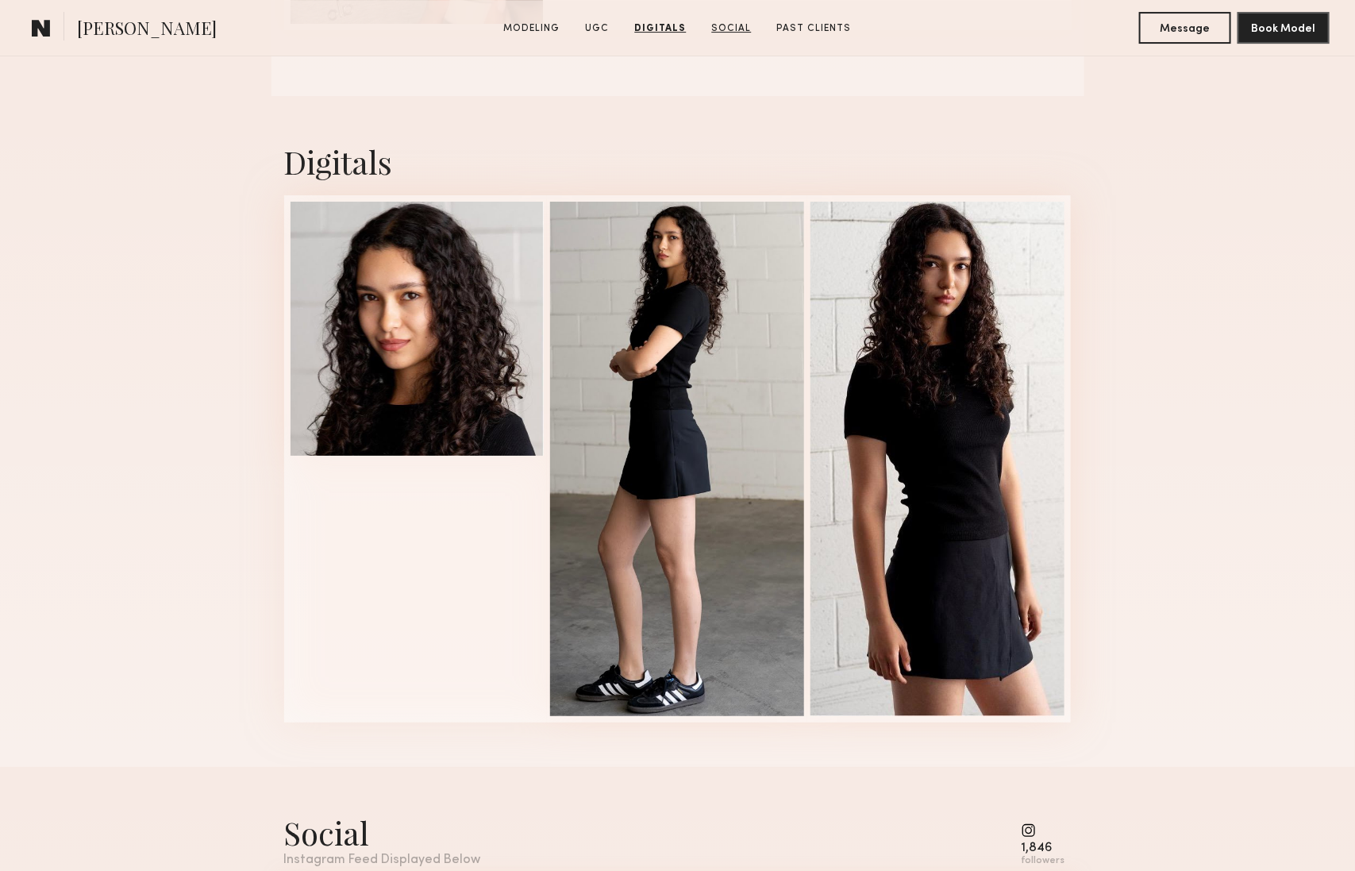
click at [722, 30] on link "Social" at bounding box center [732, 28] width 52 height 14
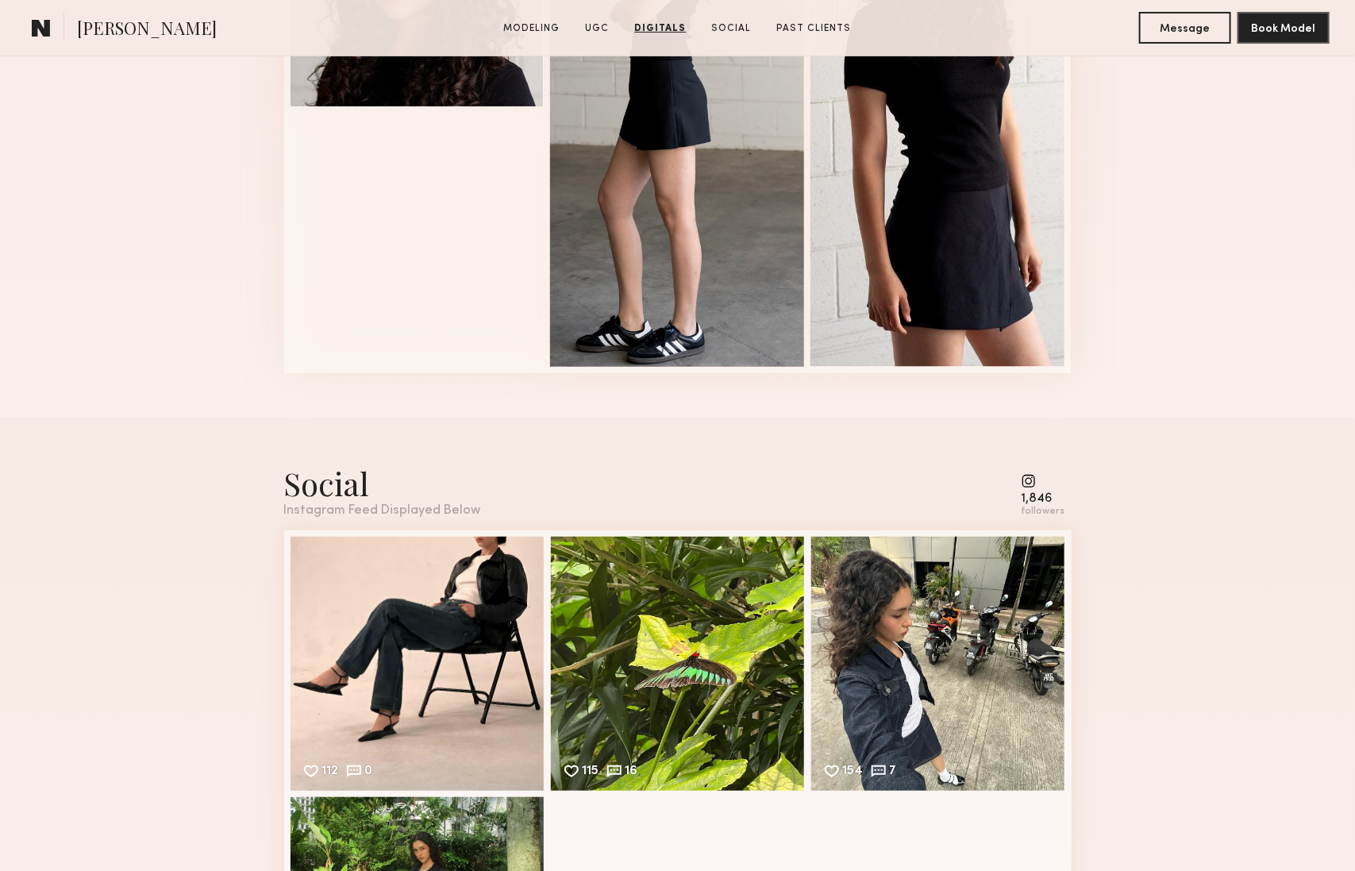
scroll to position [3152, 0]
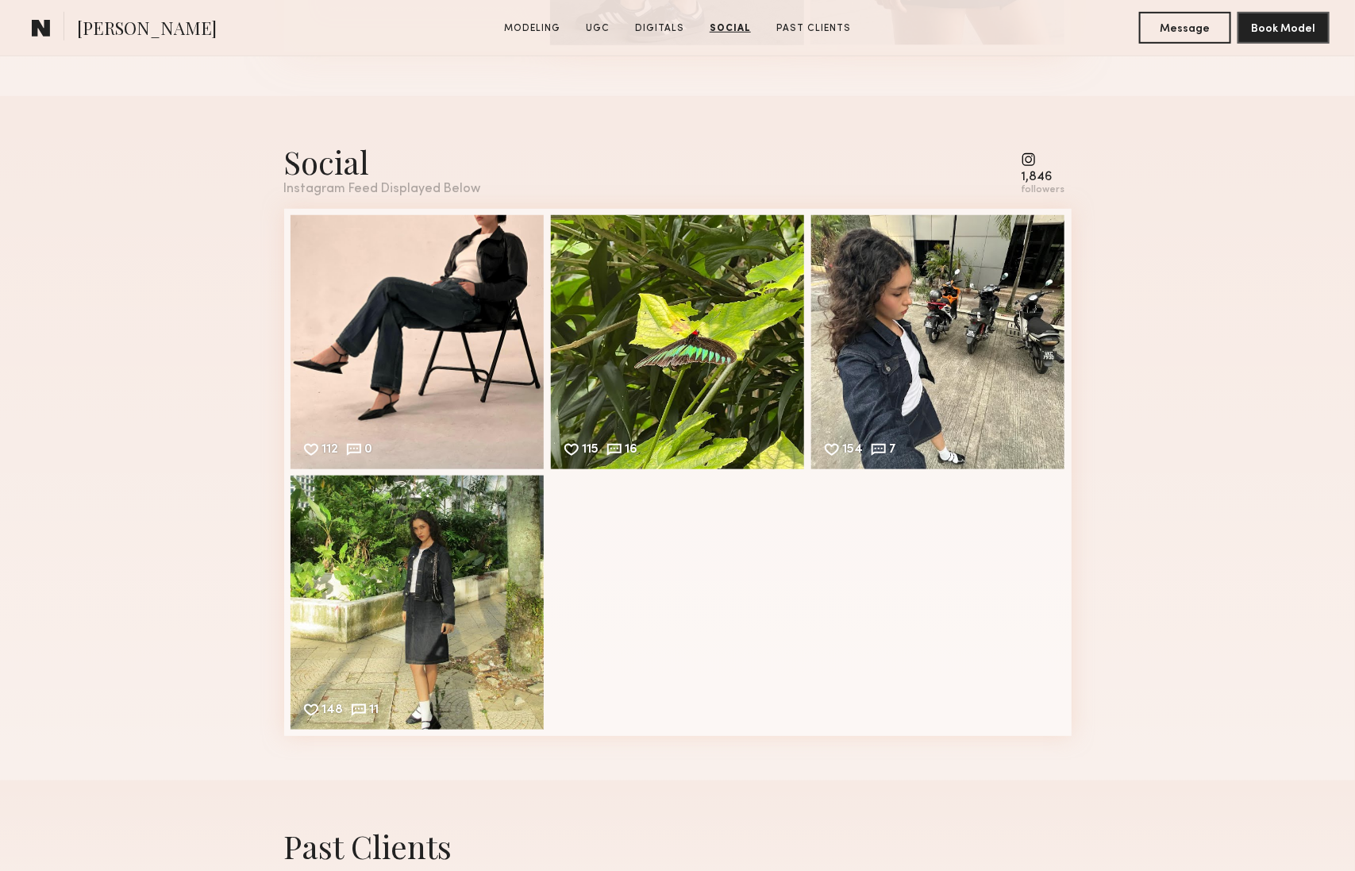
click at [782, 18] on section "Anisa N. Modeling UGC Digitals Social Past Clients Message Book Model" at bounding box center [677, 28] width 1355 height 56
click at [786, 26] on link "Past Clients" at bounding box center [813, 28] width 87 height 14
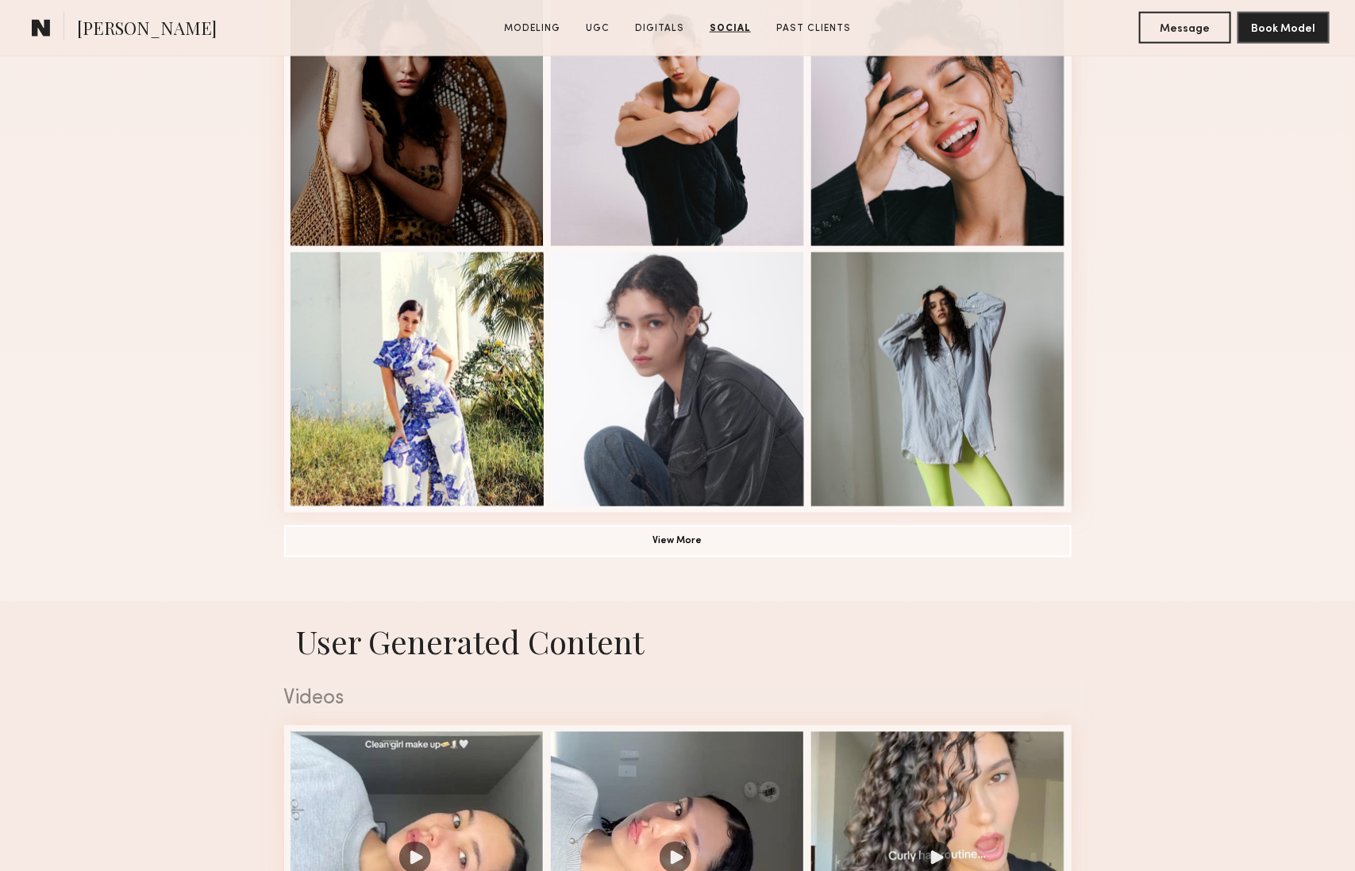
scroll to position [0, 0]
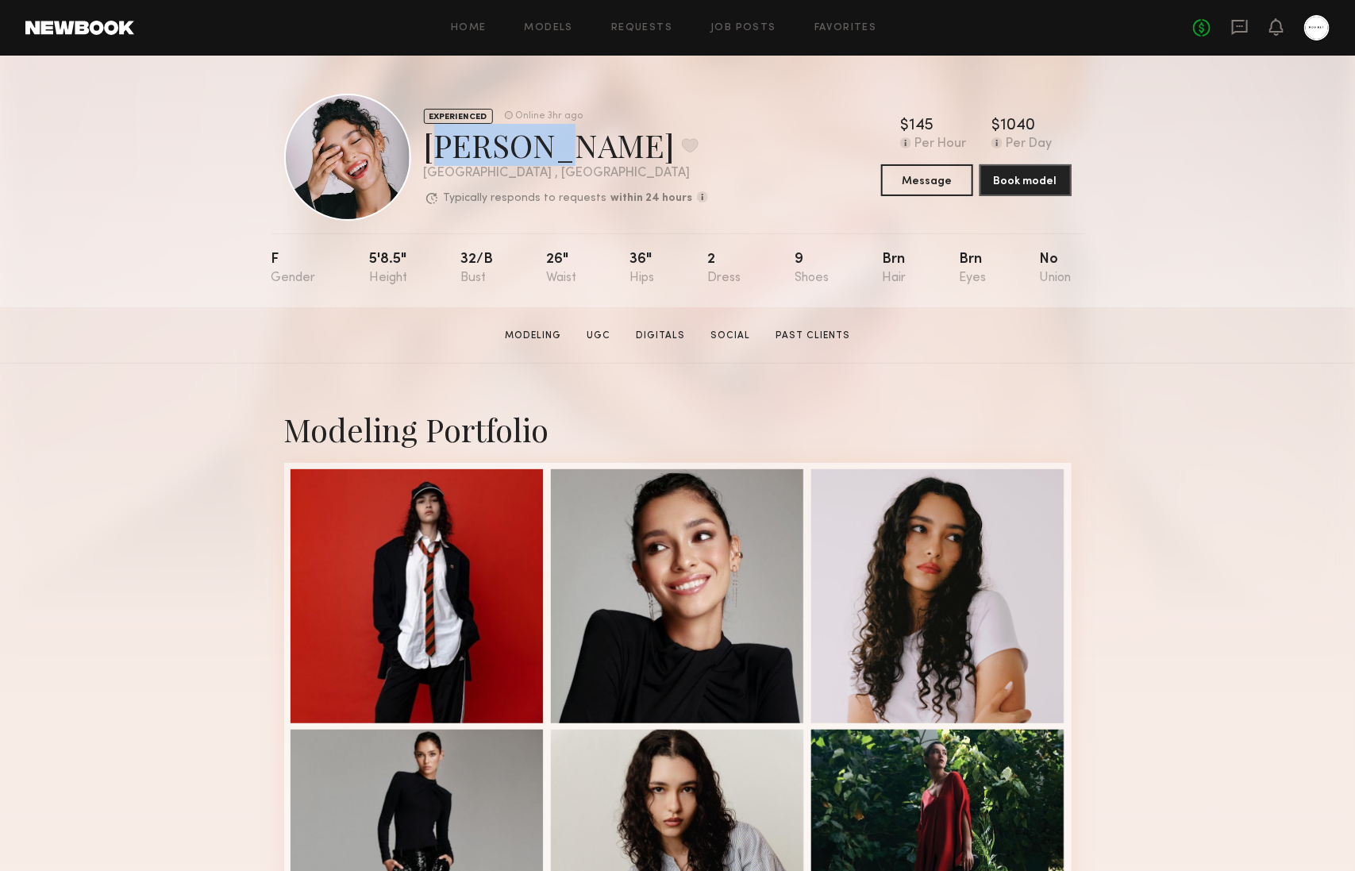
drag, startPoint x: 534, startPoint y: 139, endPoint x: 424, endPoint y: 149, distance: 110.0
click at [424, 149] on div "Anisa N. Favorite" at bounding box center [566, 145] width 284 height 42
copy div "Anisa N"
